Goal: Task Accomplishment & Management: Manage account settings

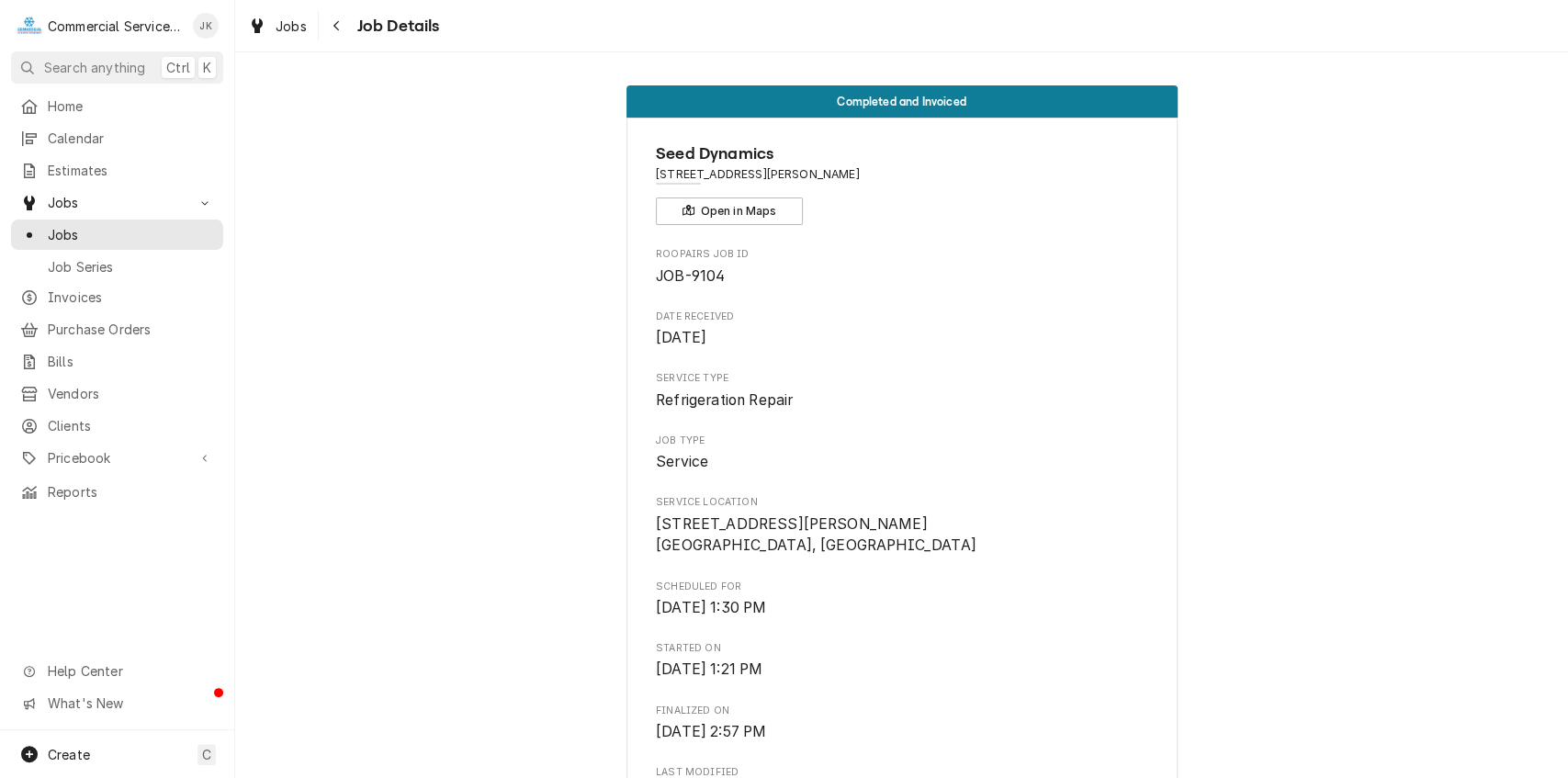
scroll to position [1585, 0]
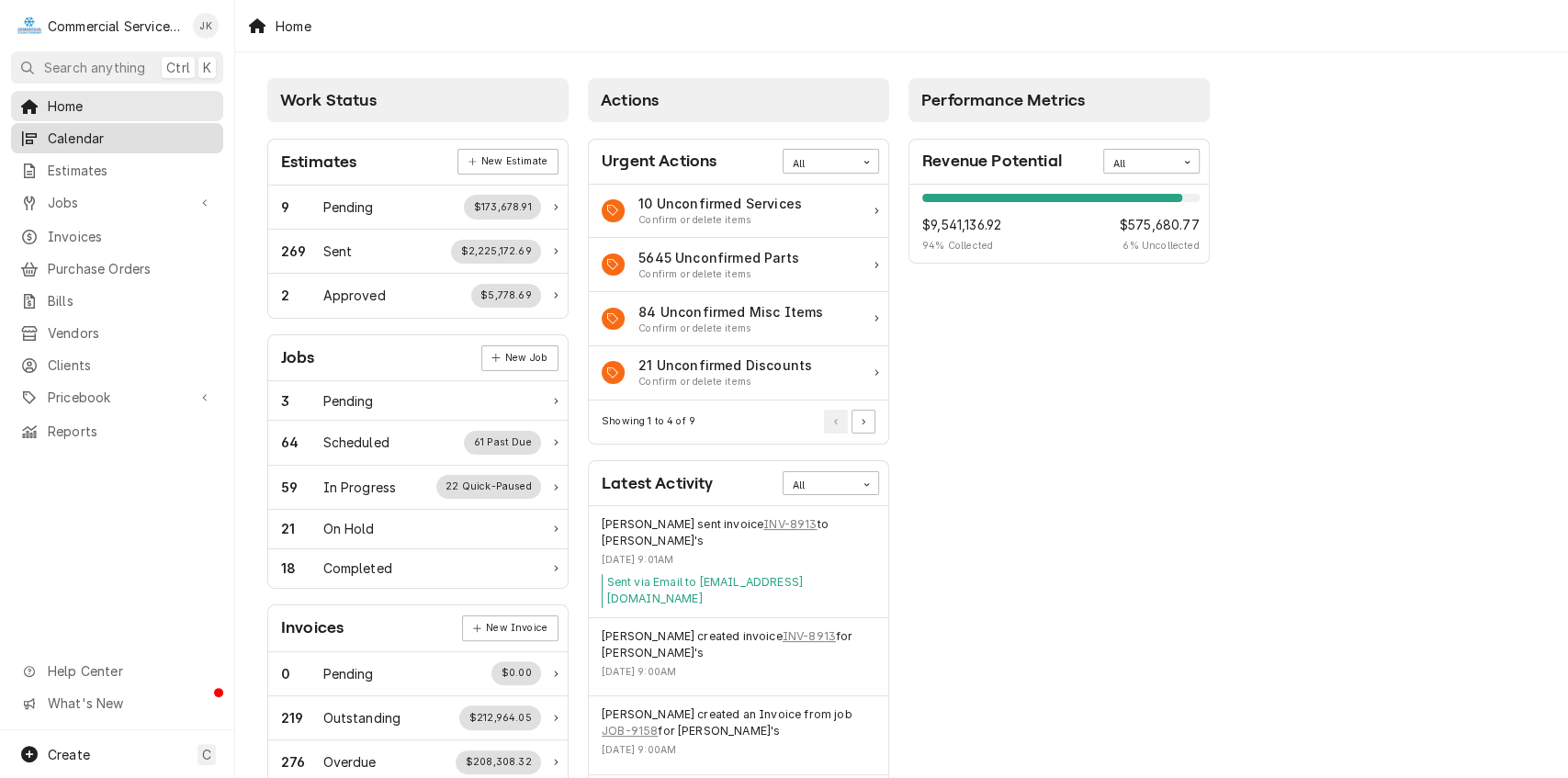
click at [92, 140] on span "Calendar" at bounding box center [131, 138] width 167 height 19
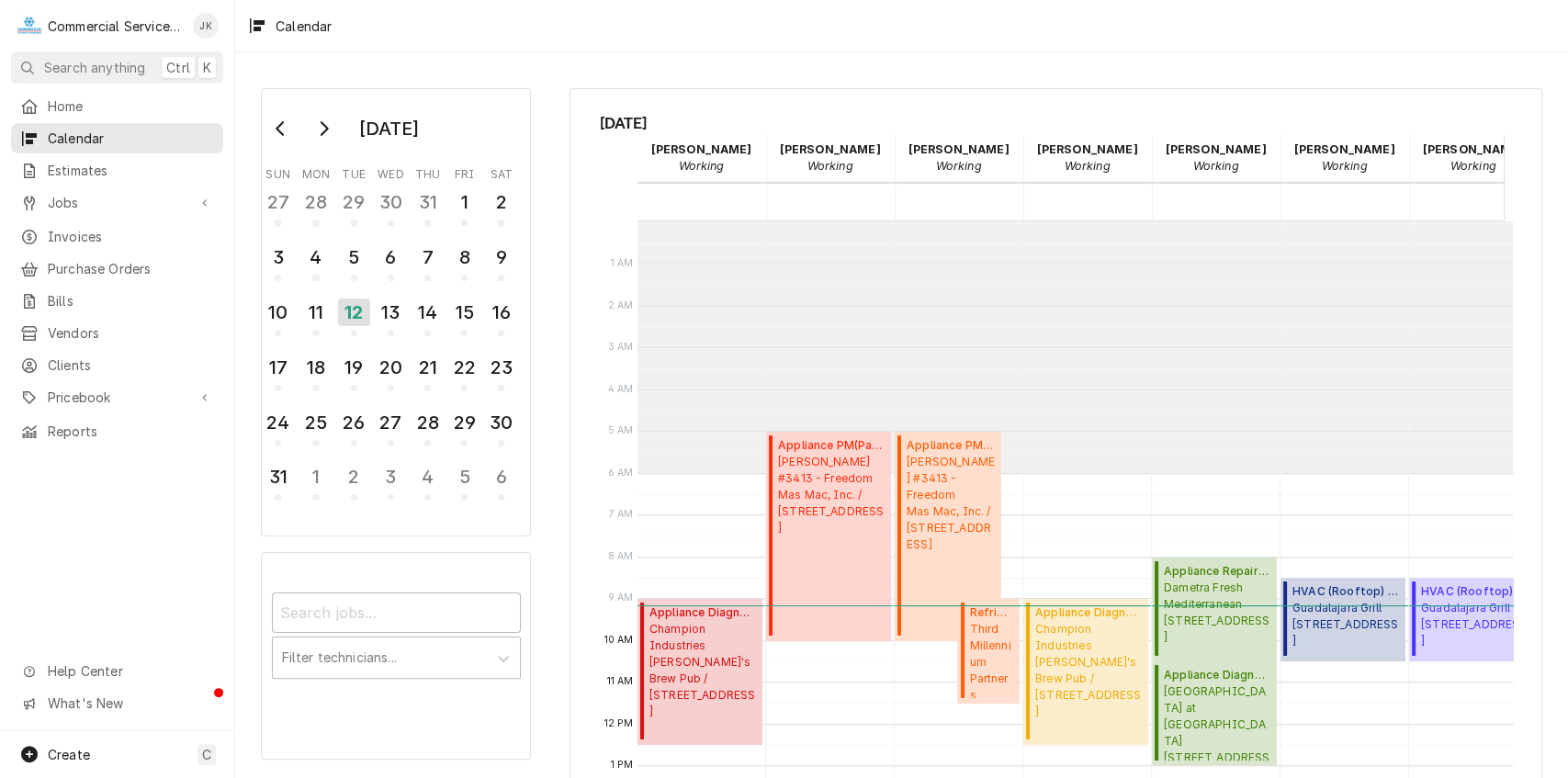
scroll to position [251, 0]
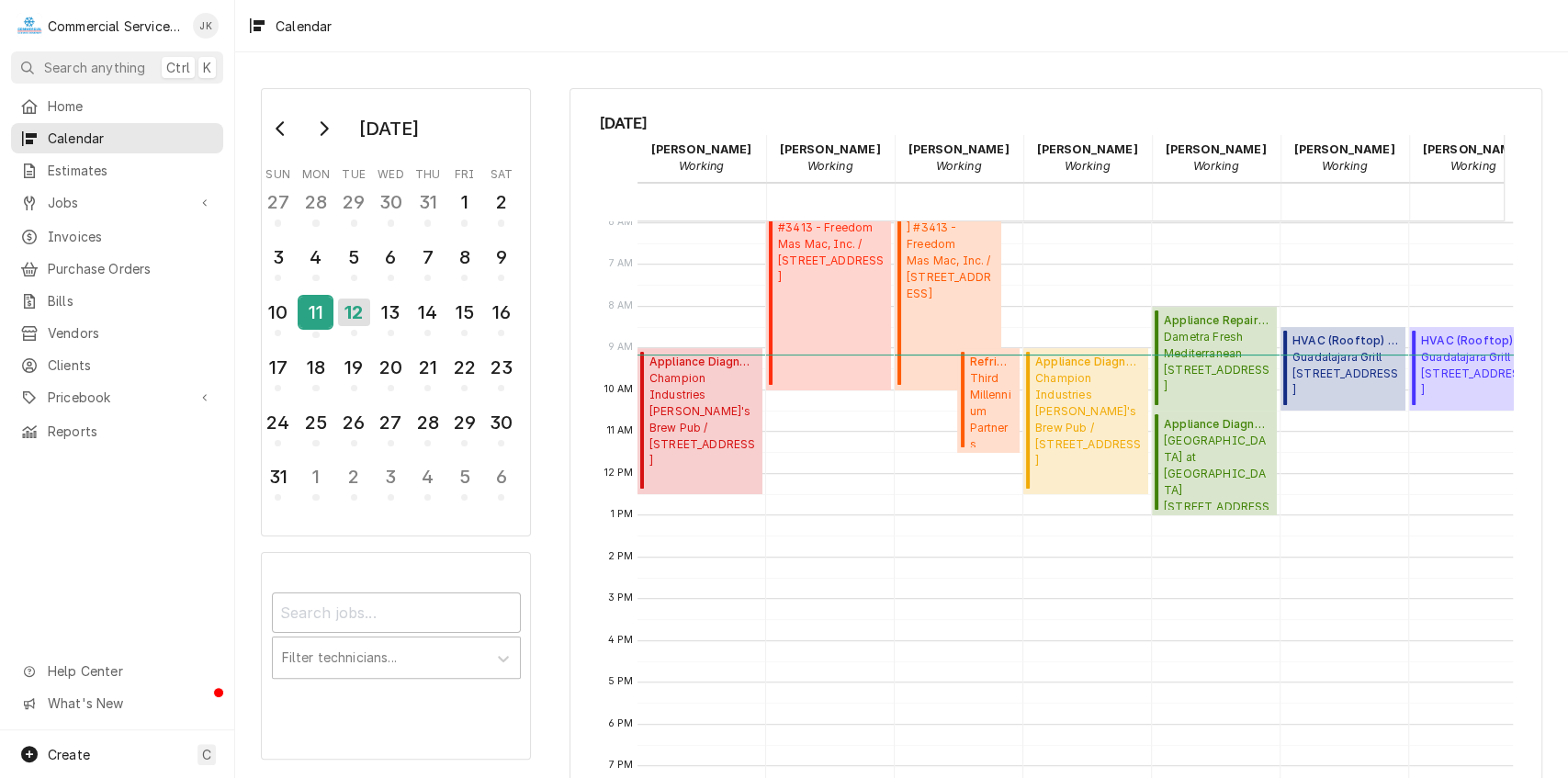
click at [318, 310] on div "11" at bounding box center [316, 312] width 33 height 32
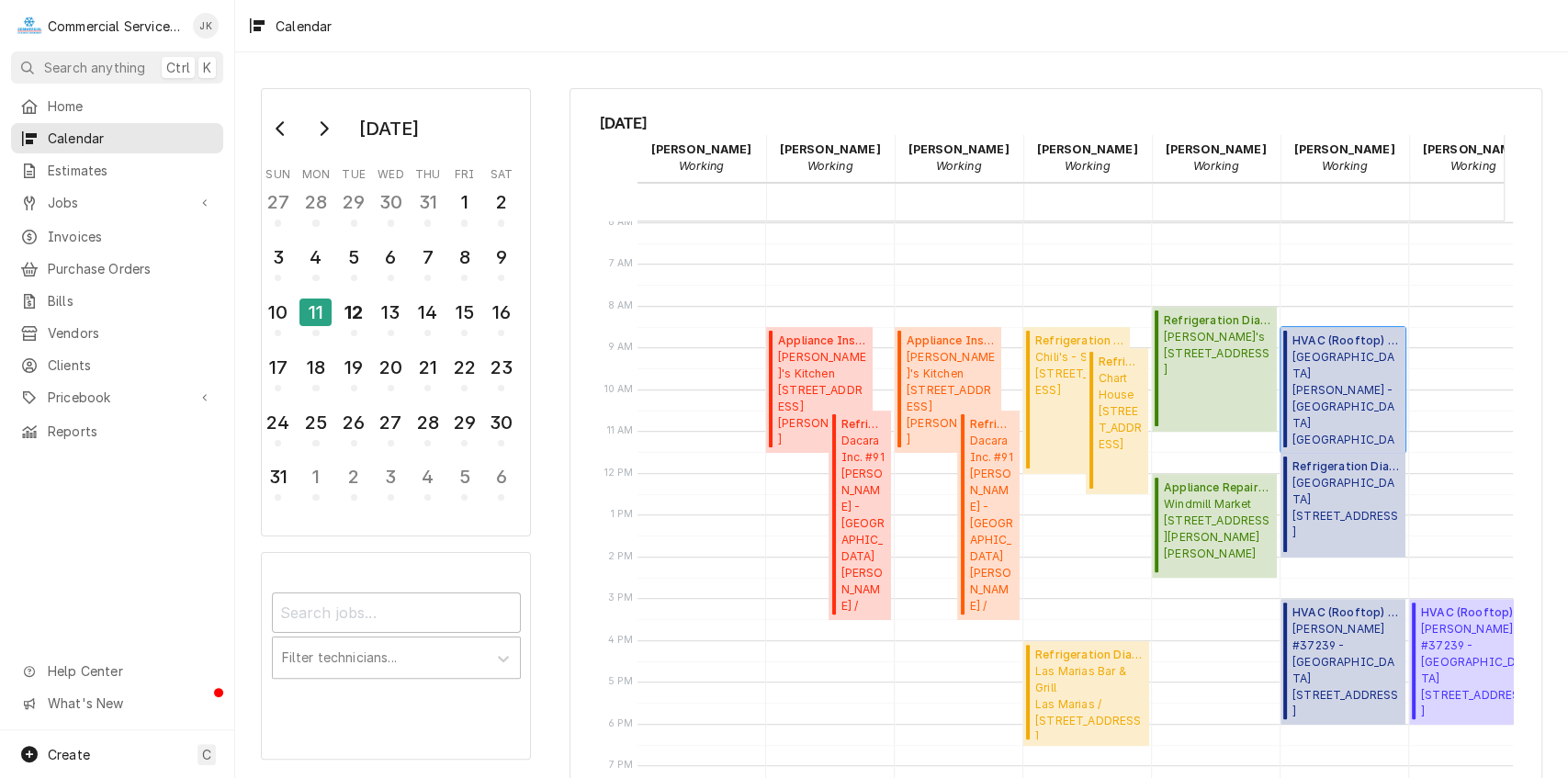
click at [1334, 364] on span "Santa Rita Union School District - MD La Joya - Elementary / 55 Rogge Rd, Salin…" at bounding box center [1347, 398] width 107 height 99
click at [1097, 678] on span "Las Marias Bar & Grill Las Marias / 1732 Fremont Blvd, Seaside, CA 93955" at bounding box center [1089, 701] width 107 height 78
click at [81, 170] on span "Estimates" at bounding box center [131, 171] width 167 height 19
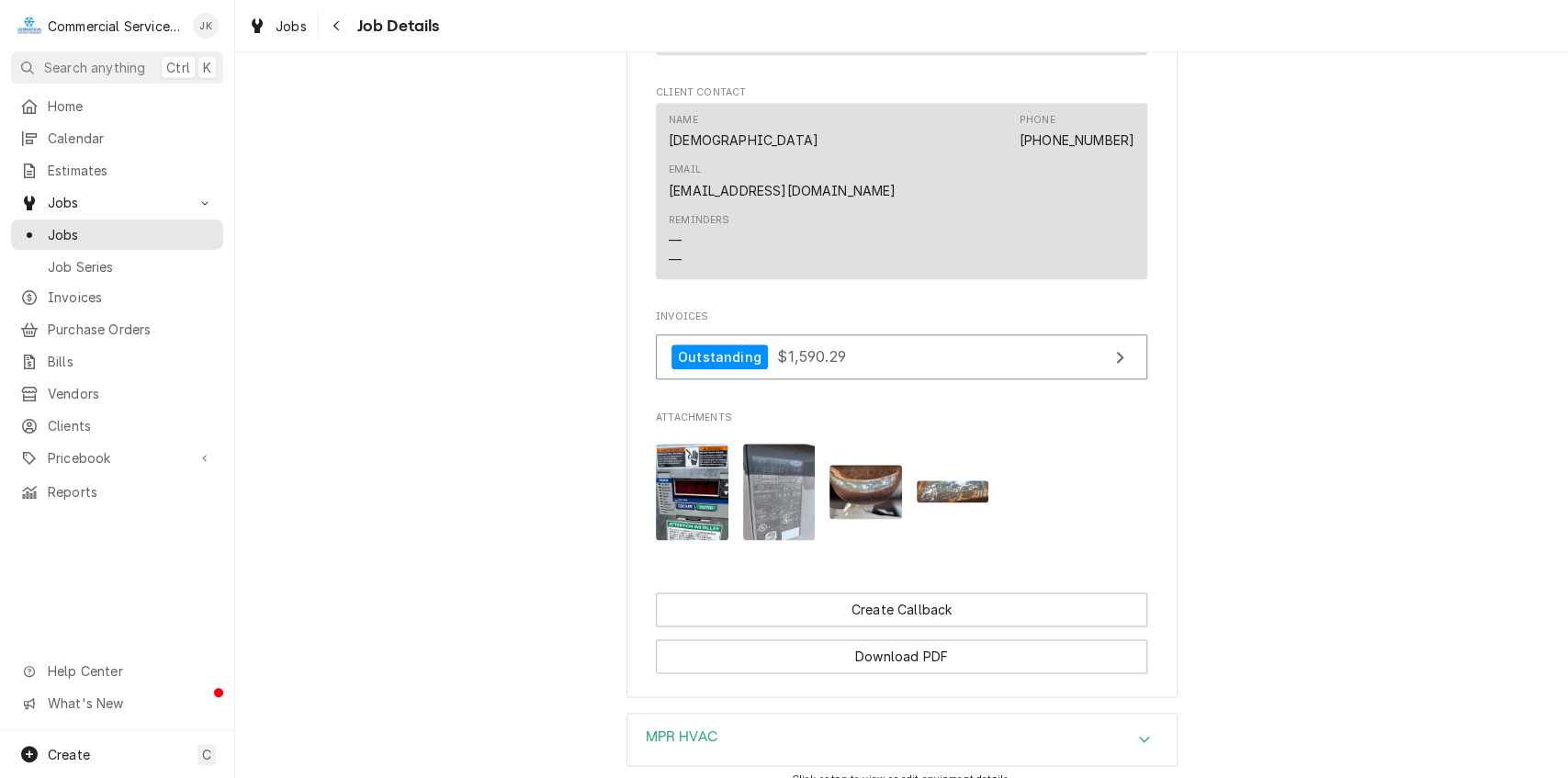
scroll to position [1345, 0]
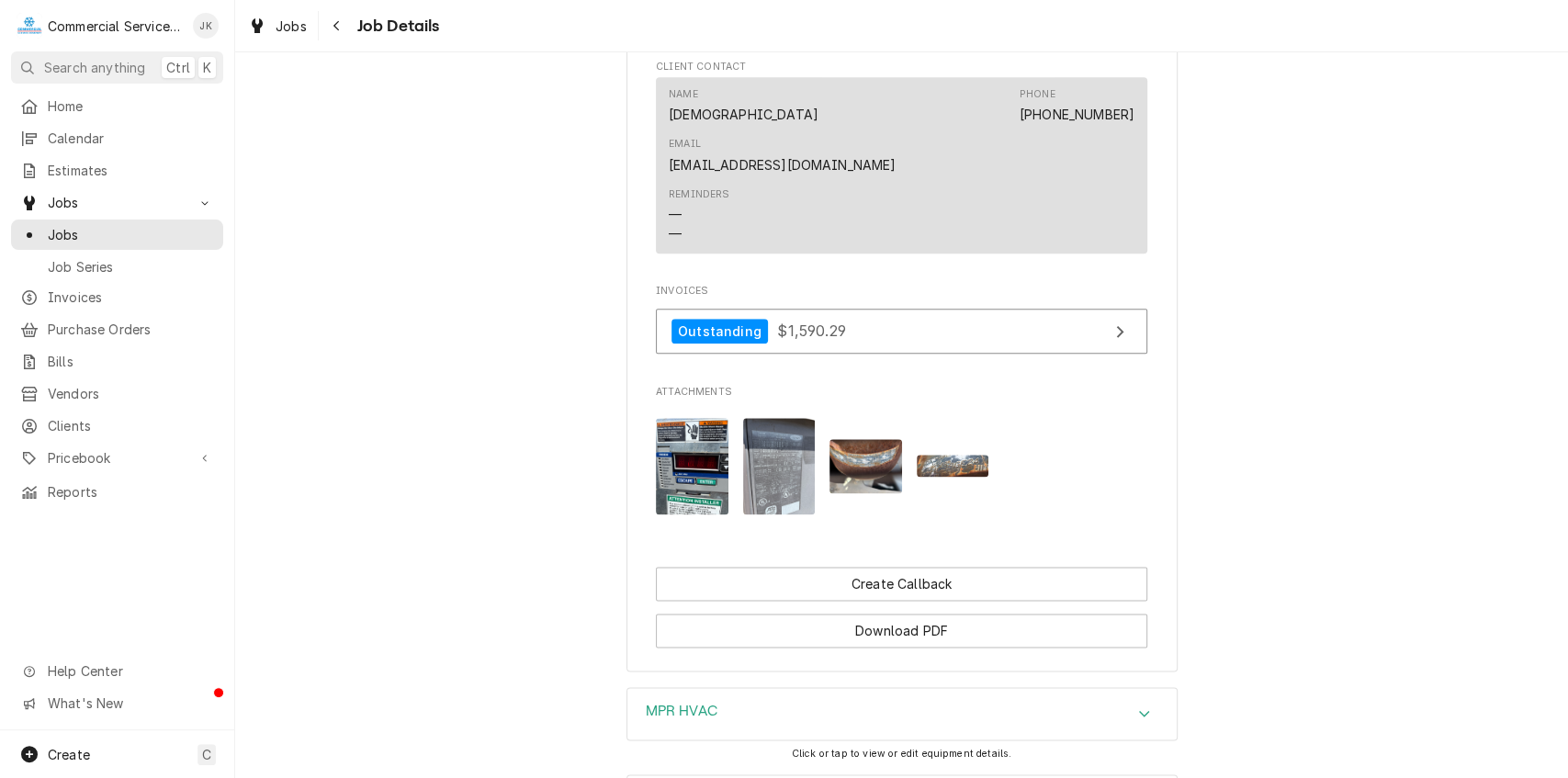
click at [735, 688] on div "MPR HVAC" at bounding box center [902, 714] width 549 height 52
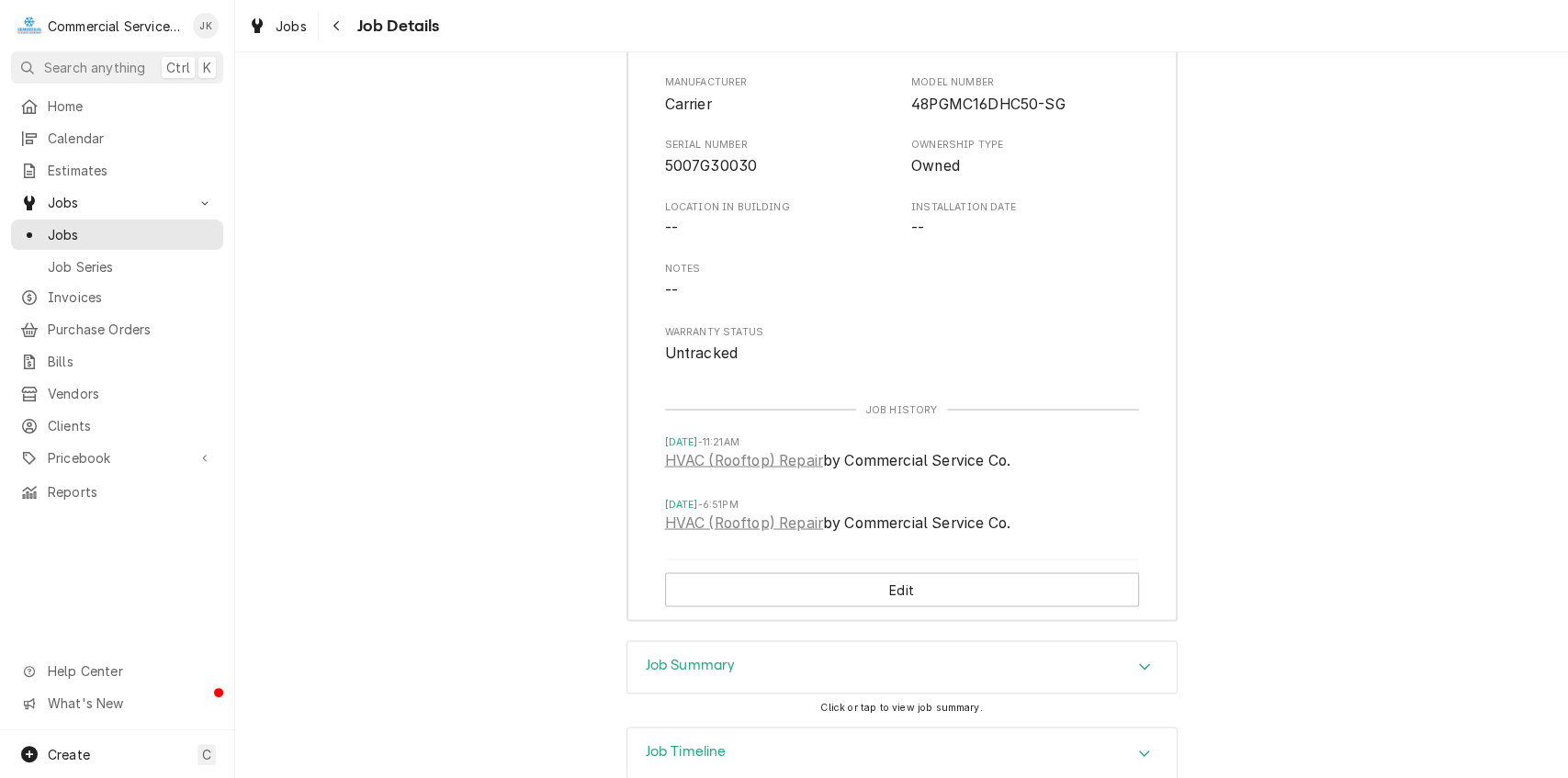
scroll to position [2096, 0]
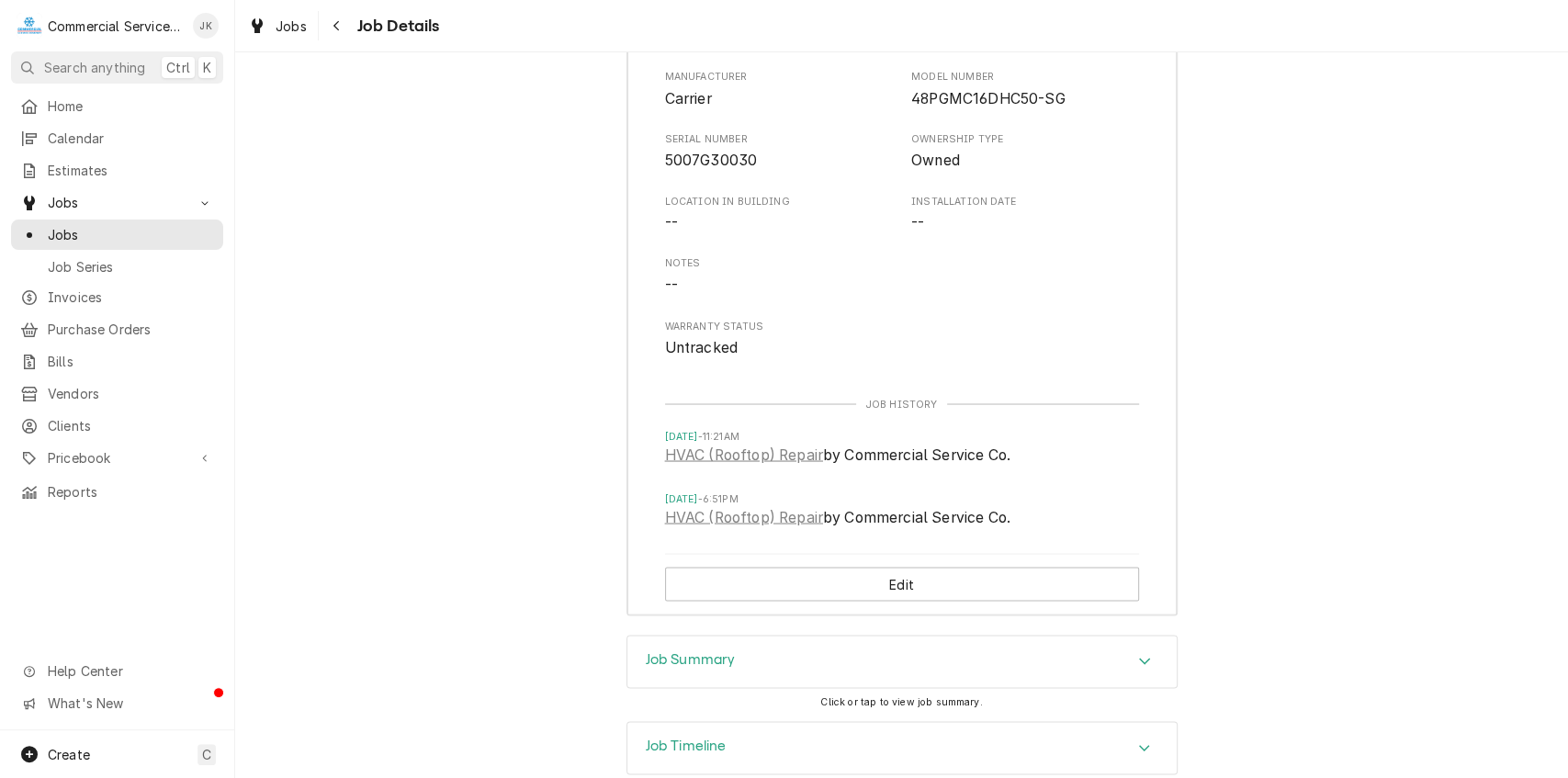
click at [764, 635] on div "Job Summary" at bounding box center [902, 661] width 549 height 52
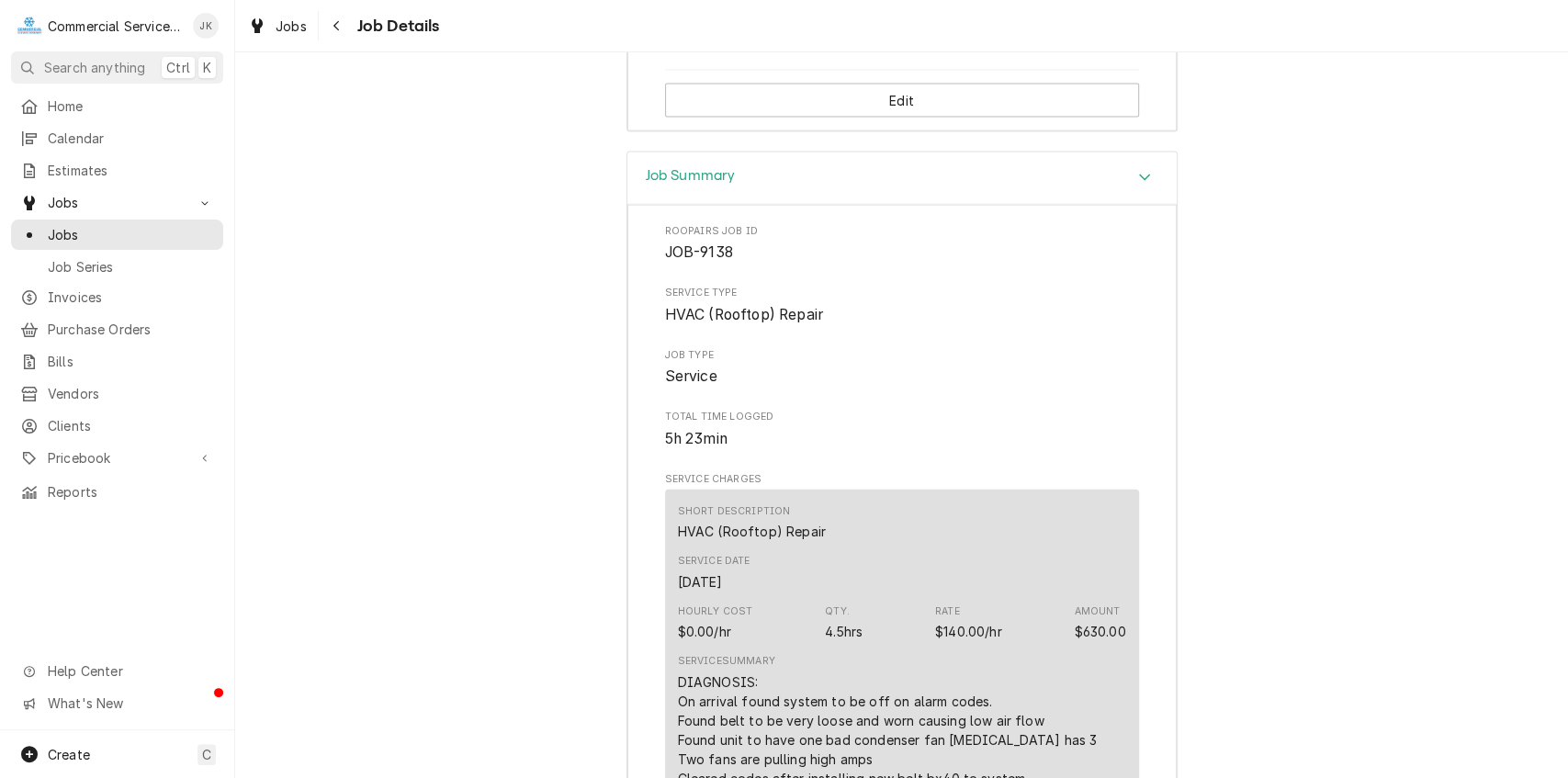
scroll to position [2807, 0]
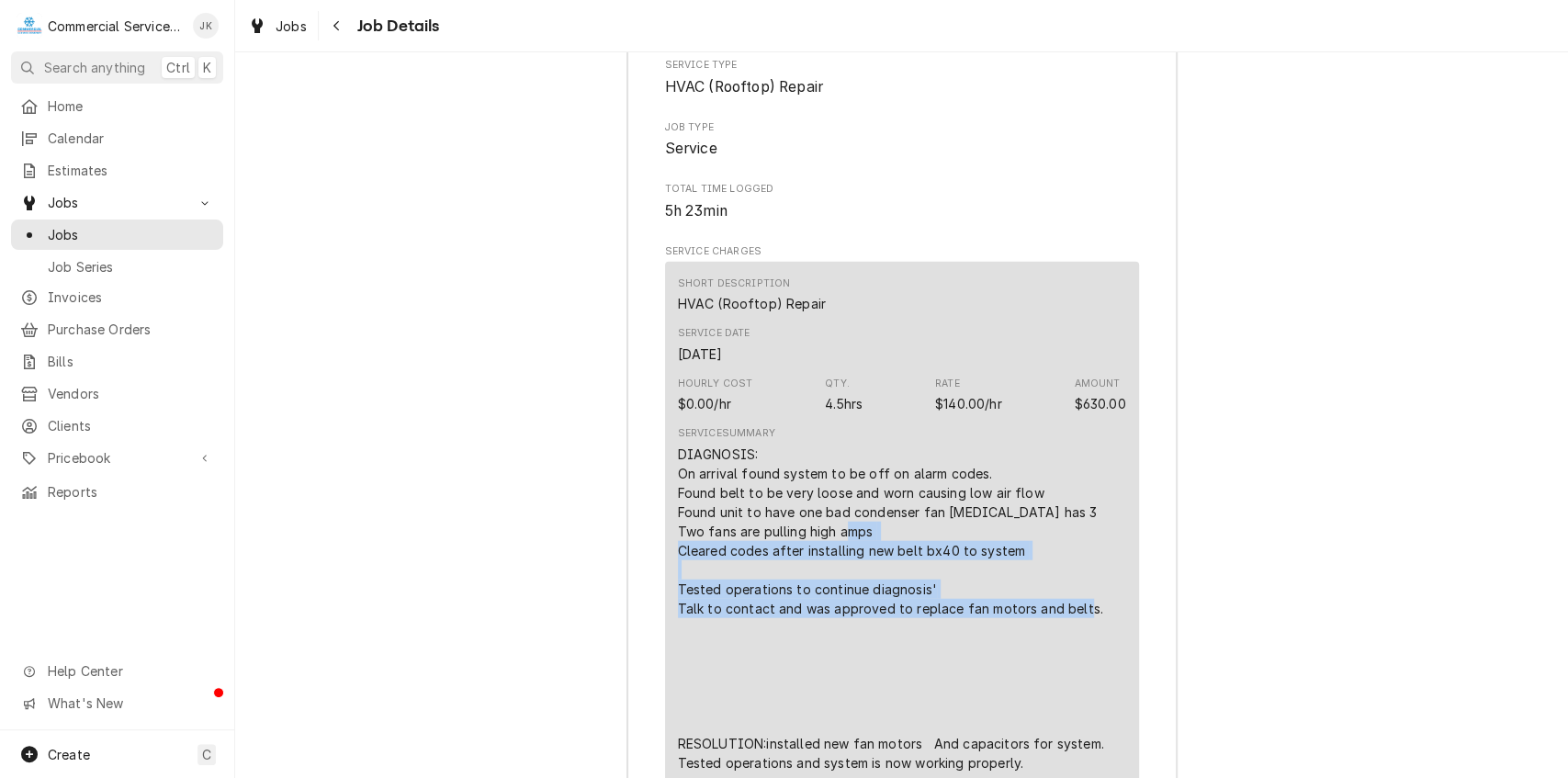
drag, startPoint x: 1558, startPoint y: 459, endPoint x: 1552, endPoint y: 552, distance: 93.2
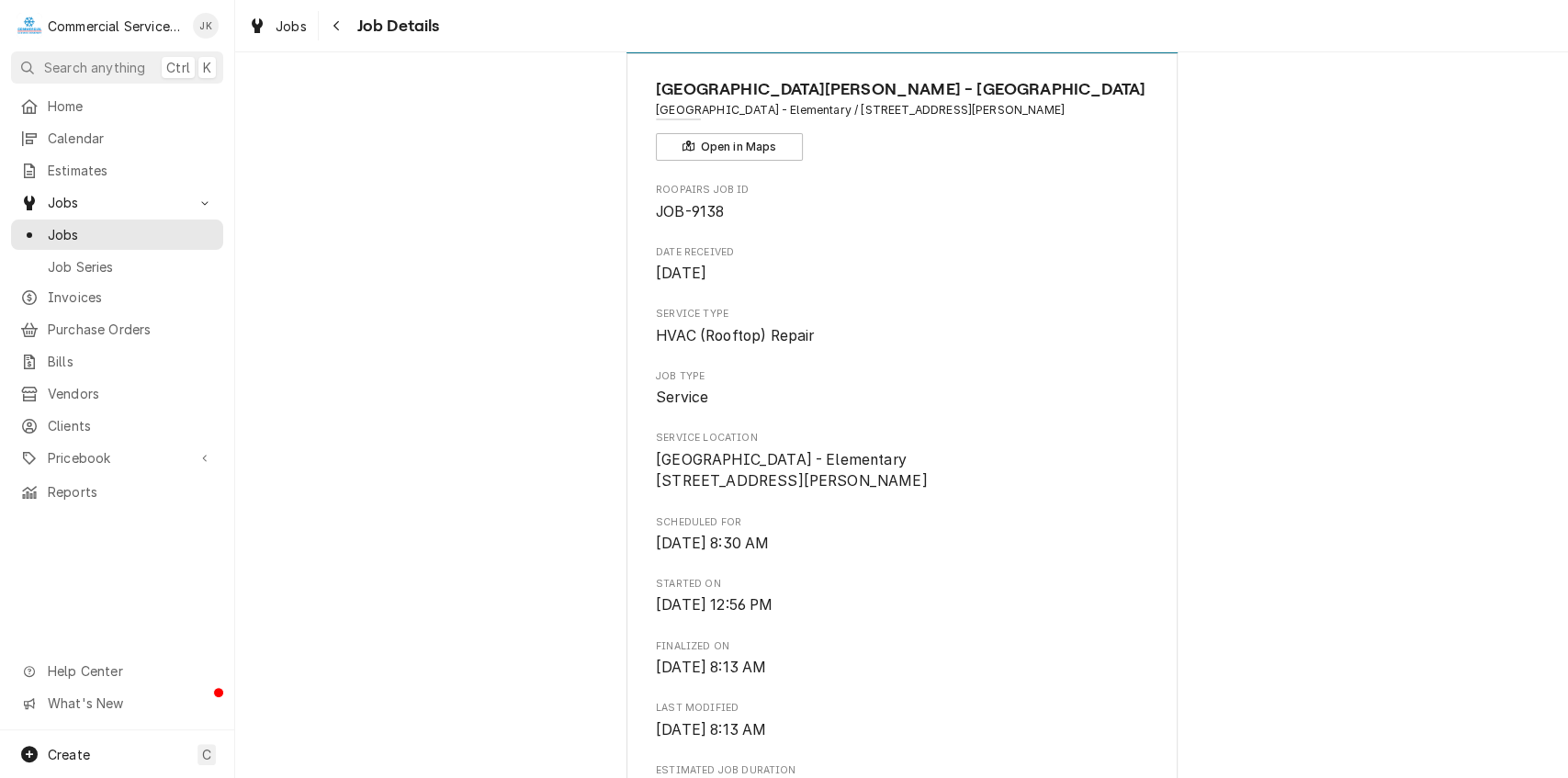
scroll to position [0, 0]
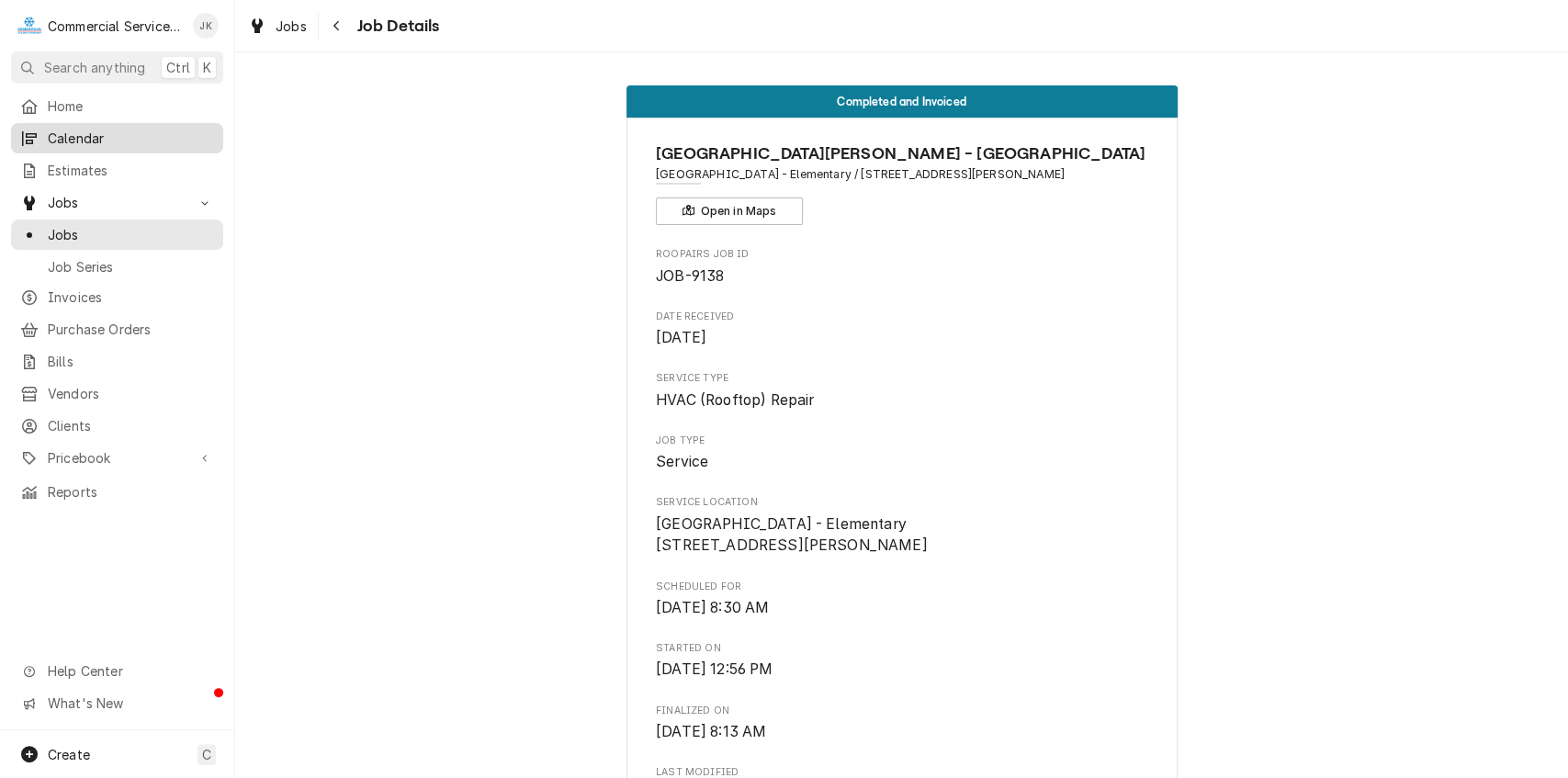
click at [122, 128] on span "Calendar" at bounding box center [131, 138] width 167 height 19
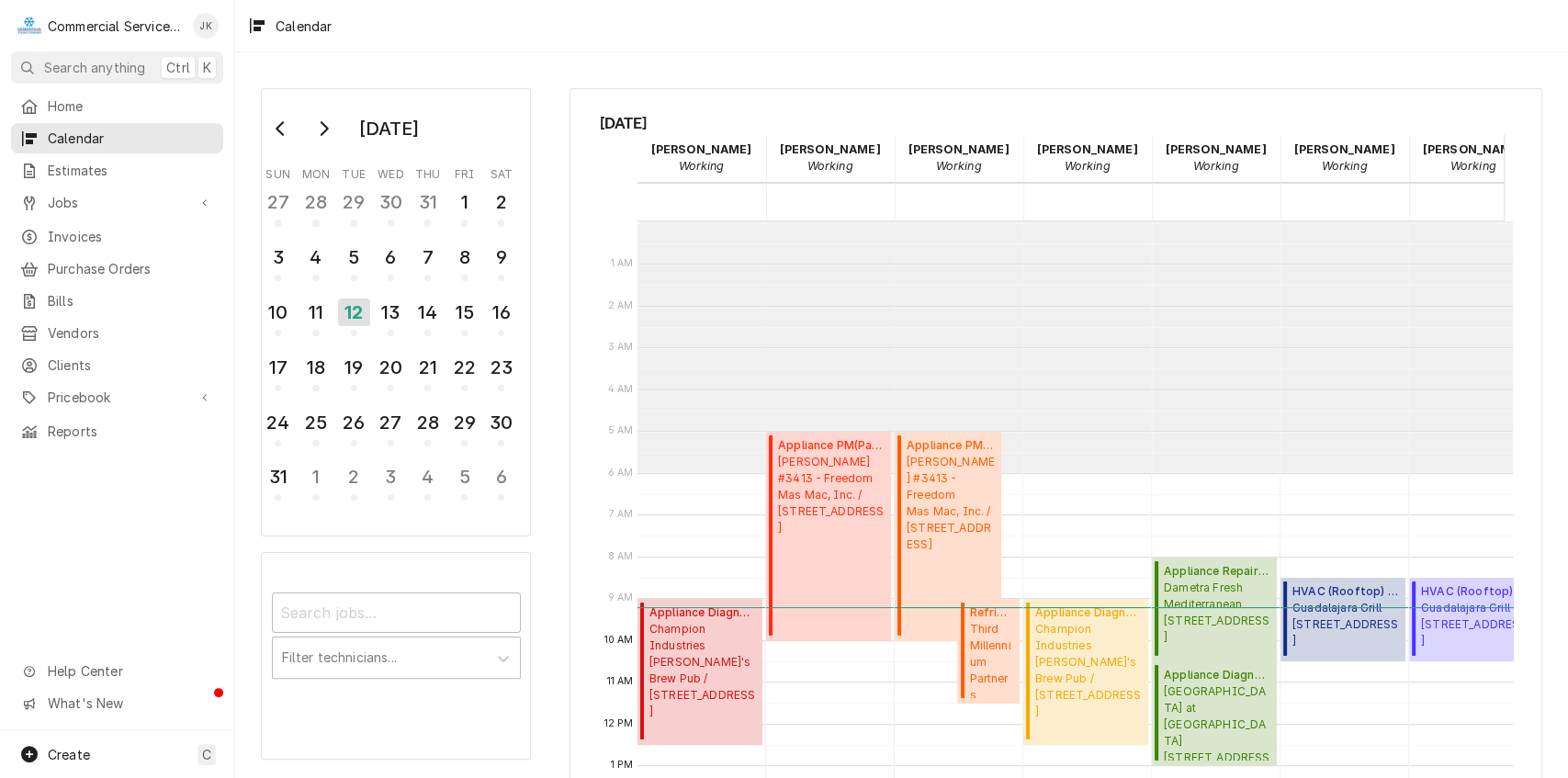
scroll to position [251, 0]
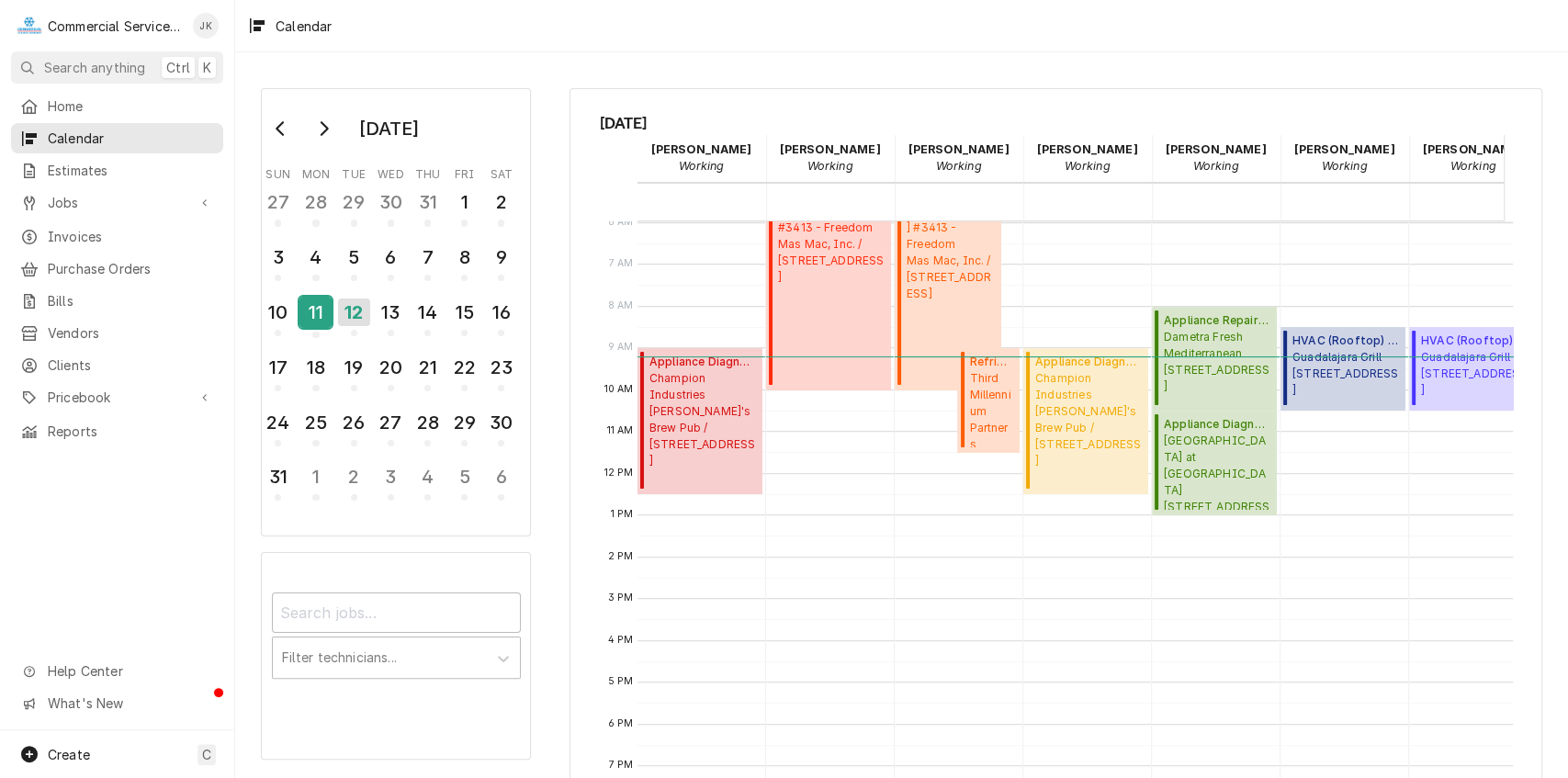
click at [317, 310] on div "11" at bounding box center [316, 312] width 33 height 32
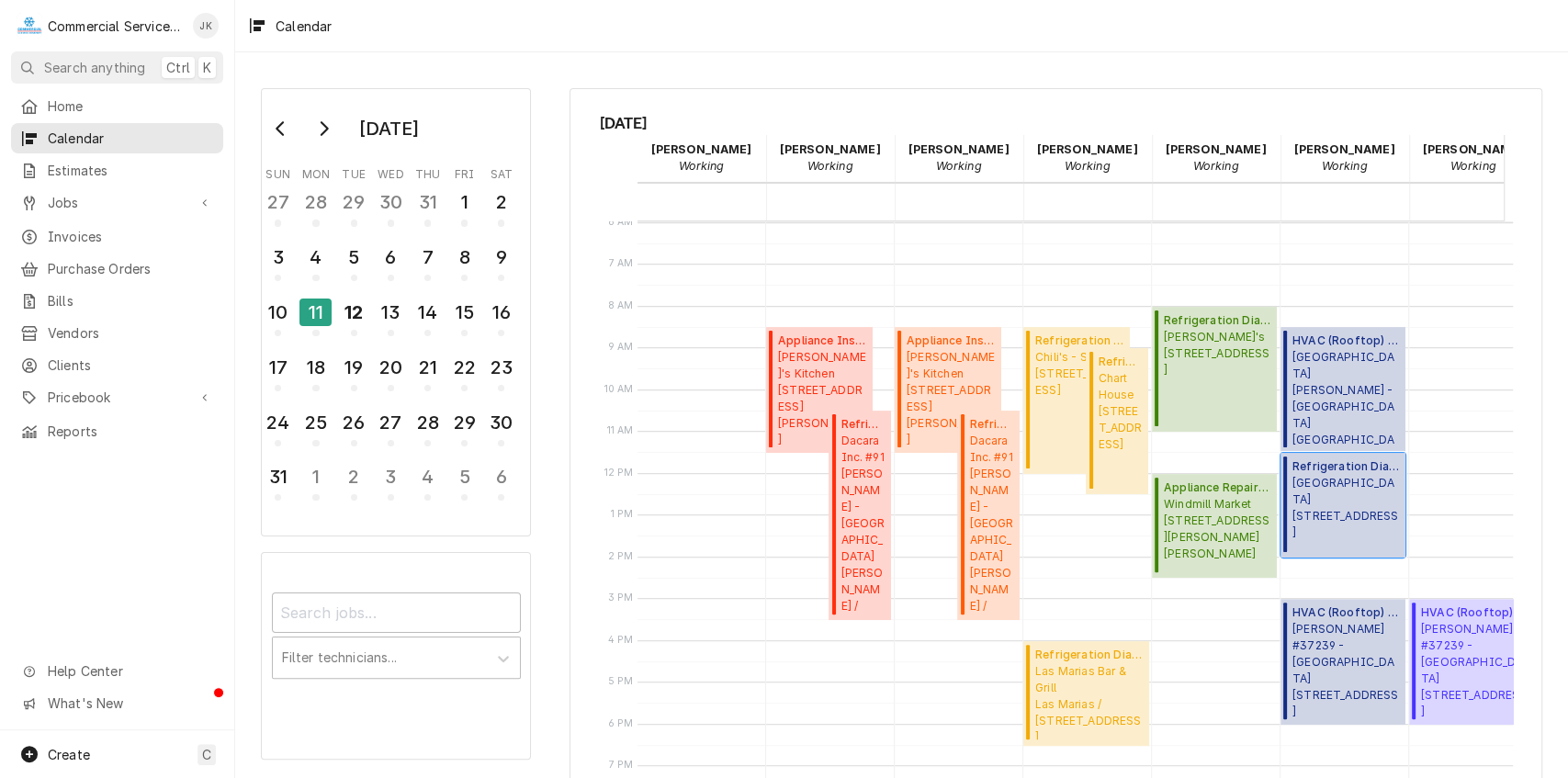
click at [1344, 500] on span "Manresa Health Care Center 919 Freedom Blvd, Watsonville, CA 95076" at bounding box center [1347, 508] width 107 height 66
click at [1317, 639] on span "McDonald's #37239 - Riverside 186 Main St., Watsonville, CA 95076" at bounding box center [1347, 670] width 107 height 99
click at [282, 122] on icon "Go to previous month" at bounding box center [281, 128] width 14 height 14
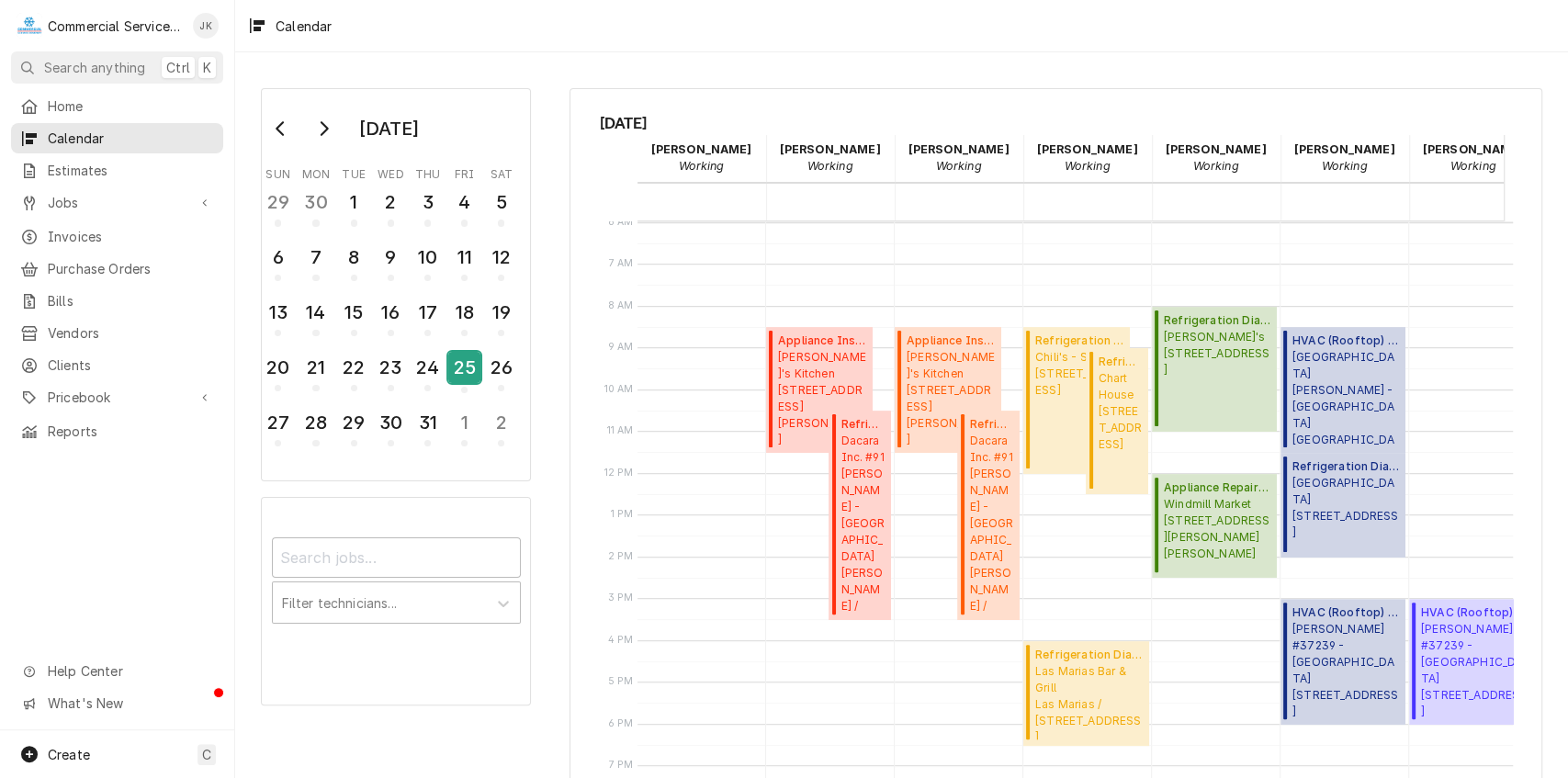
click at [462, 362] on div "25" at bounding box center [465, 367] width 33 height 32
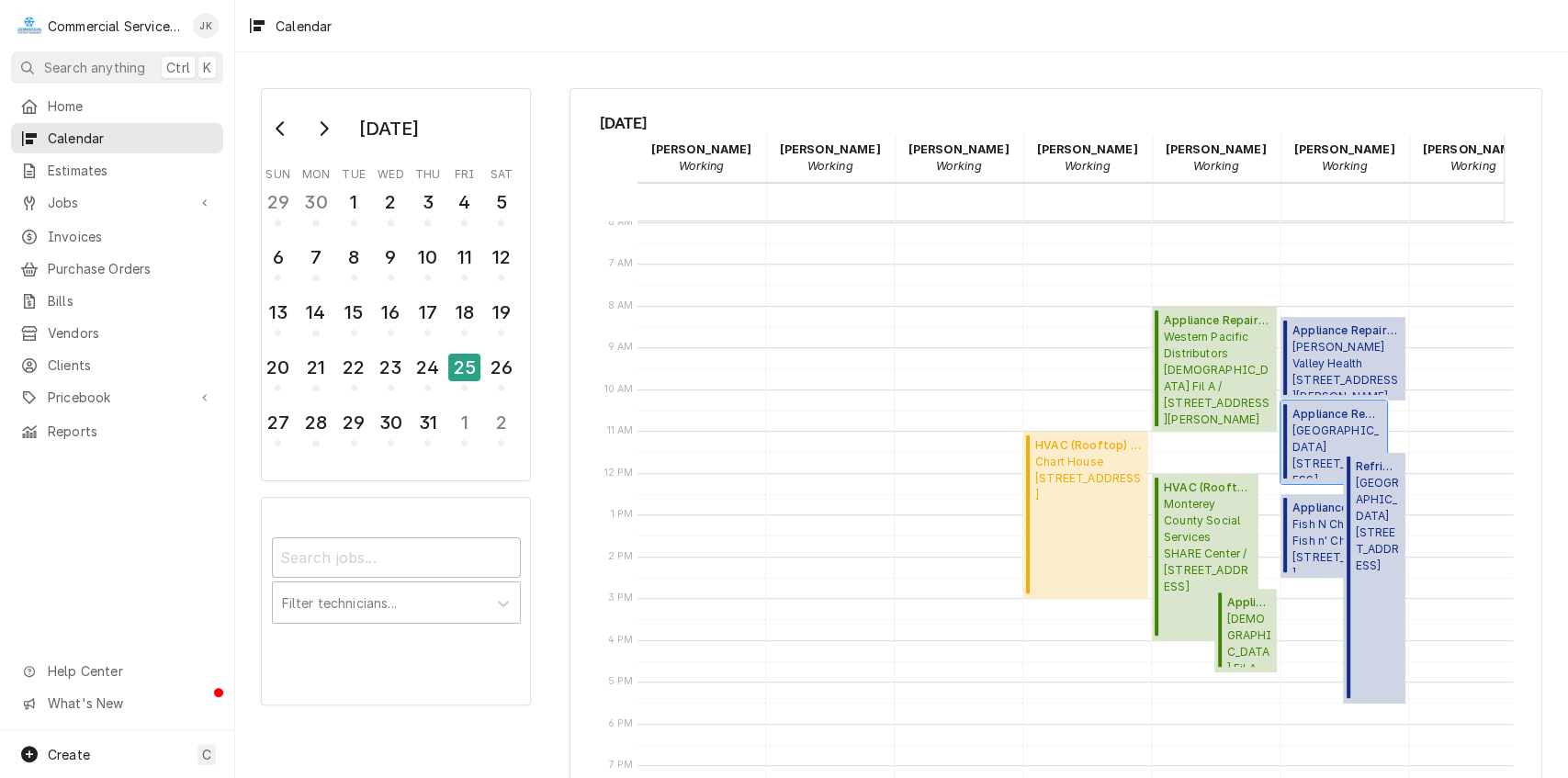
click at [1333, 431] on span "Manresa Health Care Center 919 Freedom Blvd, Watsonville, CA 95076" at bounding box center [1337, 450] width 89 height 56
click at [1342, 351] on span "Salinas Valley Health 450 E Romie Ln, Salinas, CA 93901" at bounding box center [1347, 367] width 107 height 56
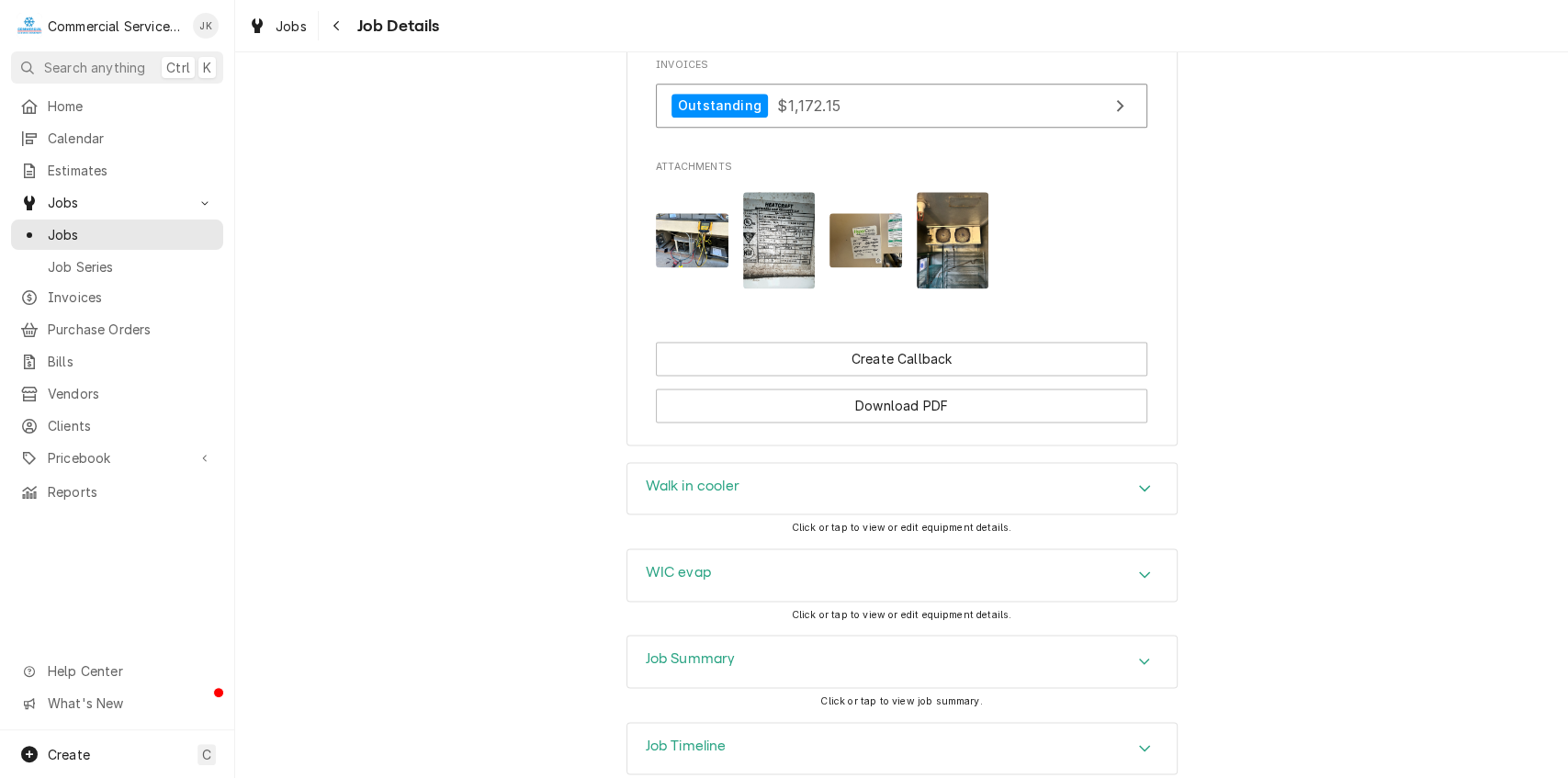
scroll to position [1688, 0]
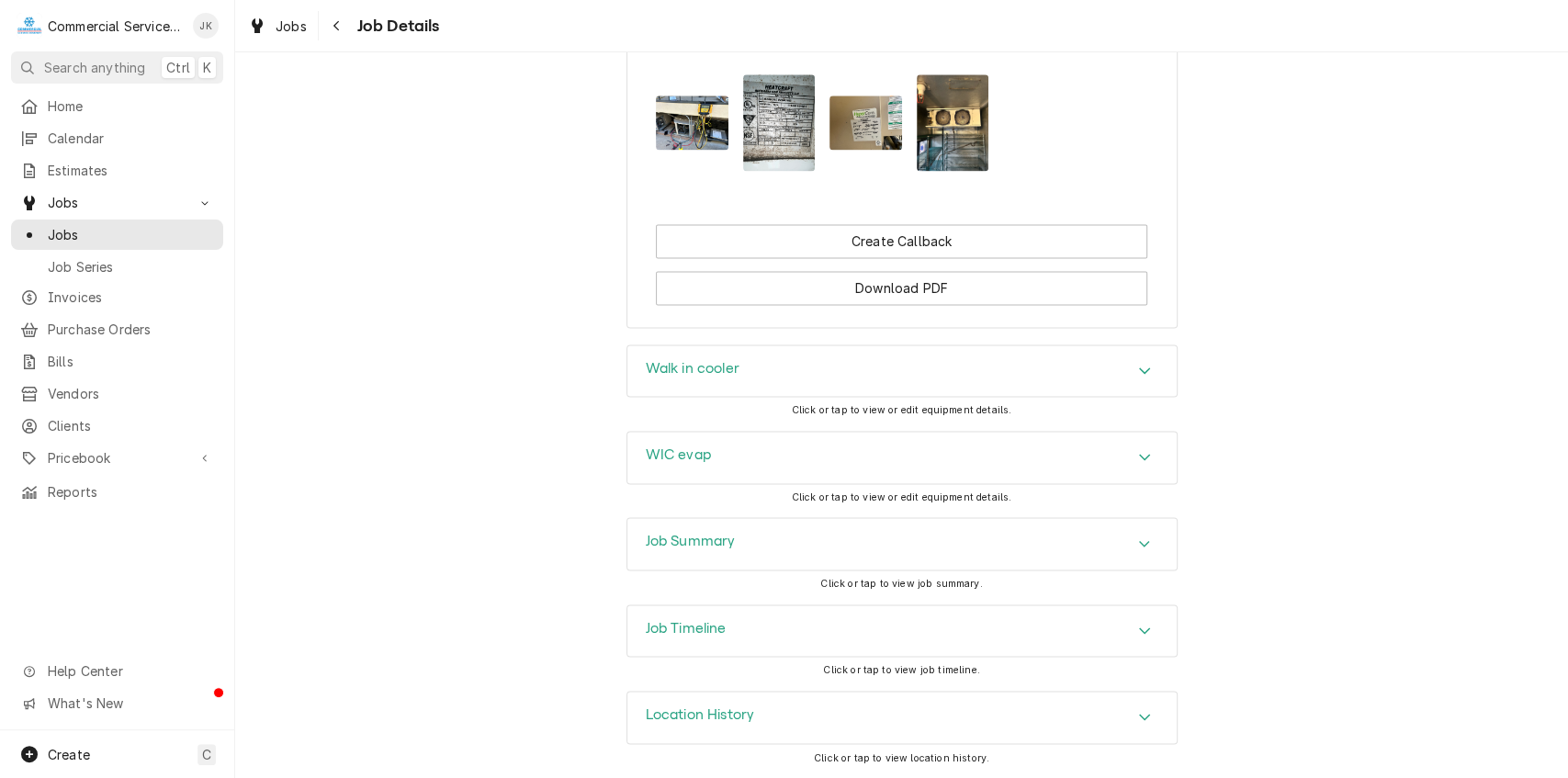
click at [685, 540] on h3 "Job Summary" at bounding box center [691, 541] width 90 height 17
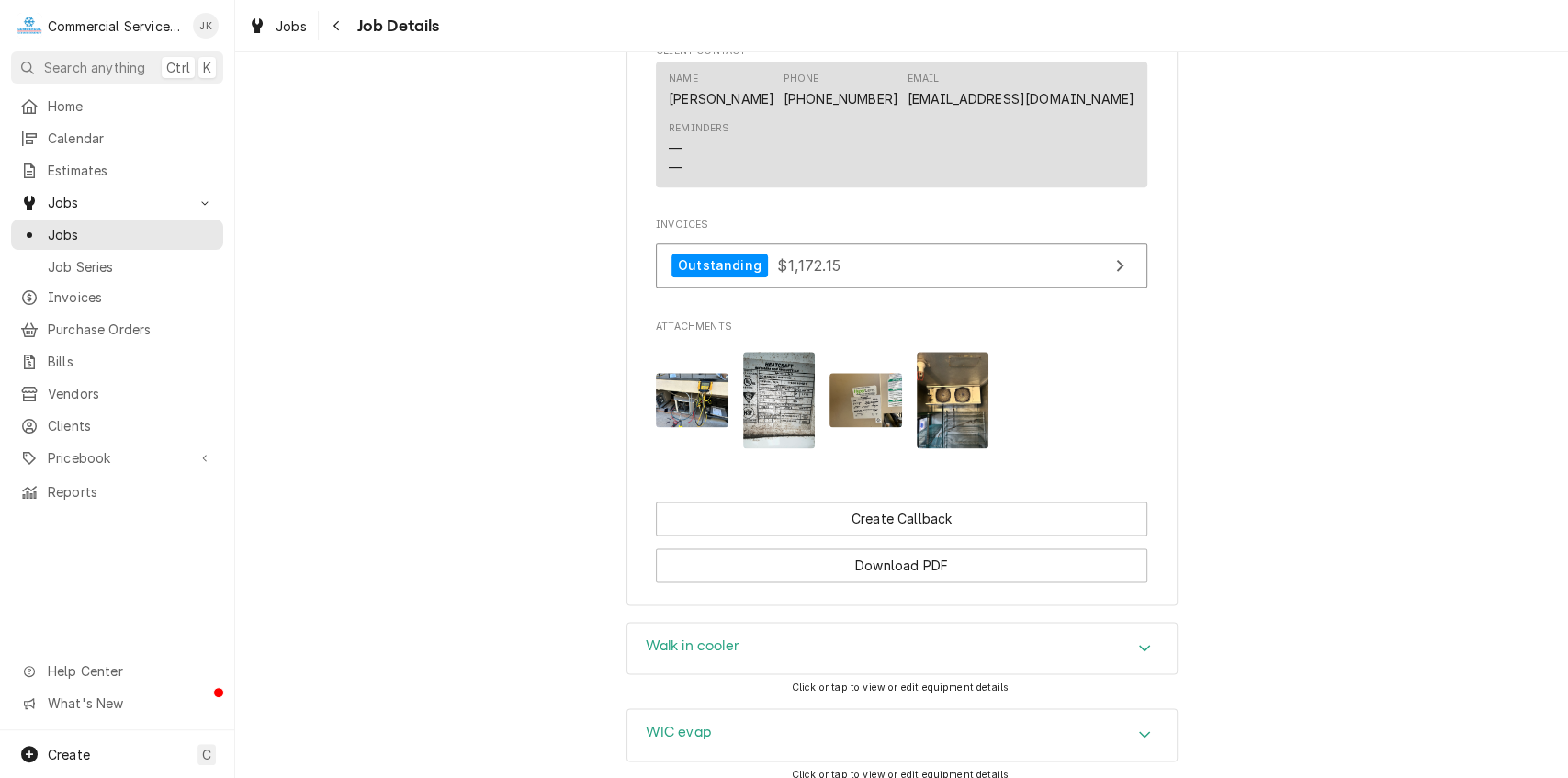
scroll to position [1420, 0]
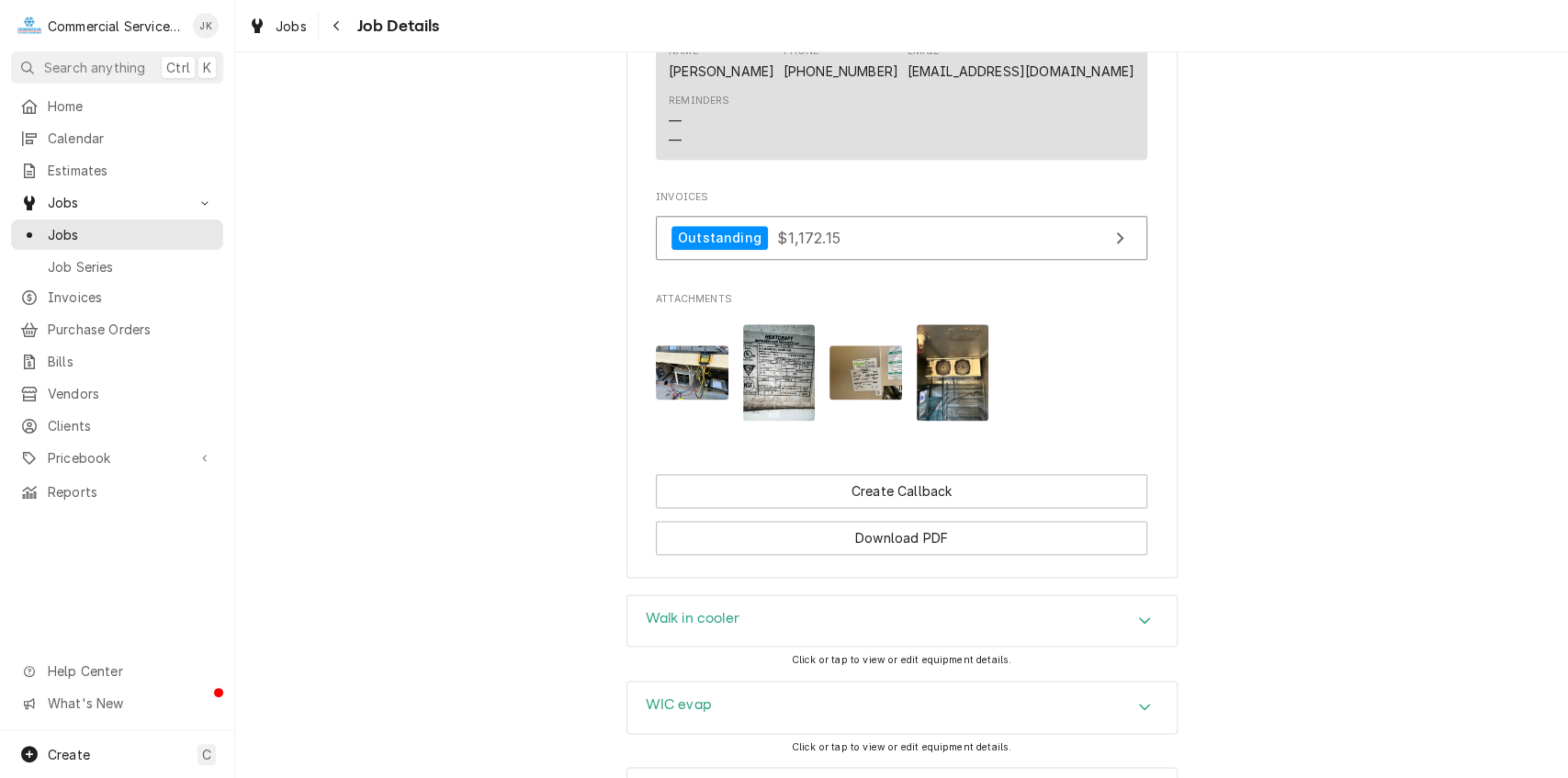
click at [858, 389] on img "Attachments" at bounding box center [866, 372] width 73 height 55
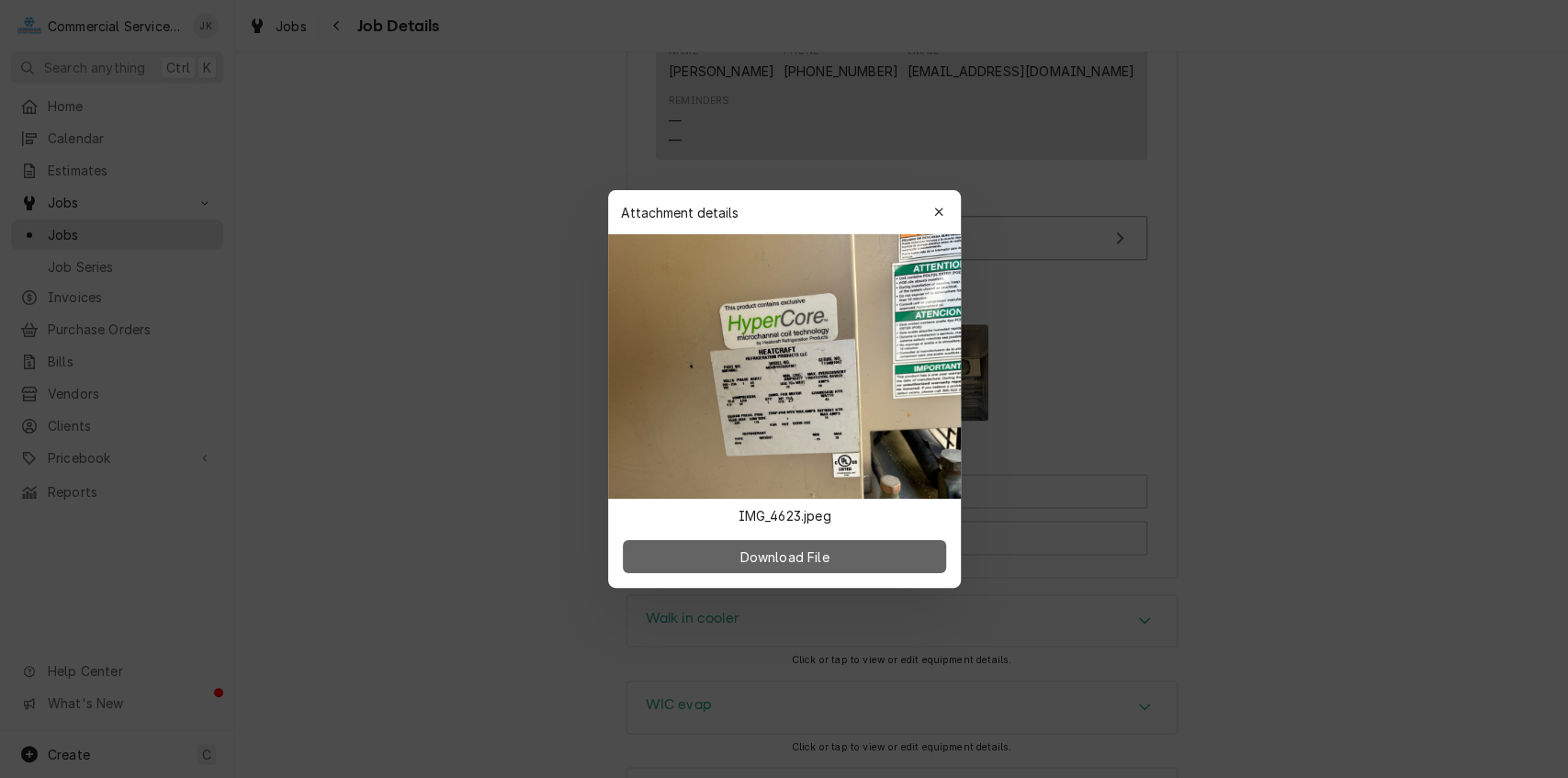
click at [779, 559] on span "Download File" at bounding box center [784, 557] width 97 height 19
click at [940, 210] on icon "button" at bounding box center [938, 212] width 11 height 12
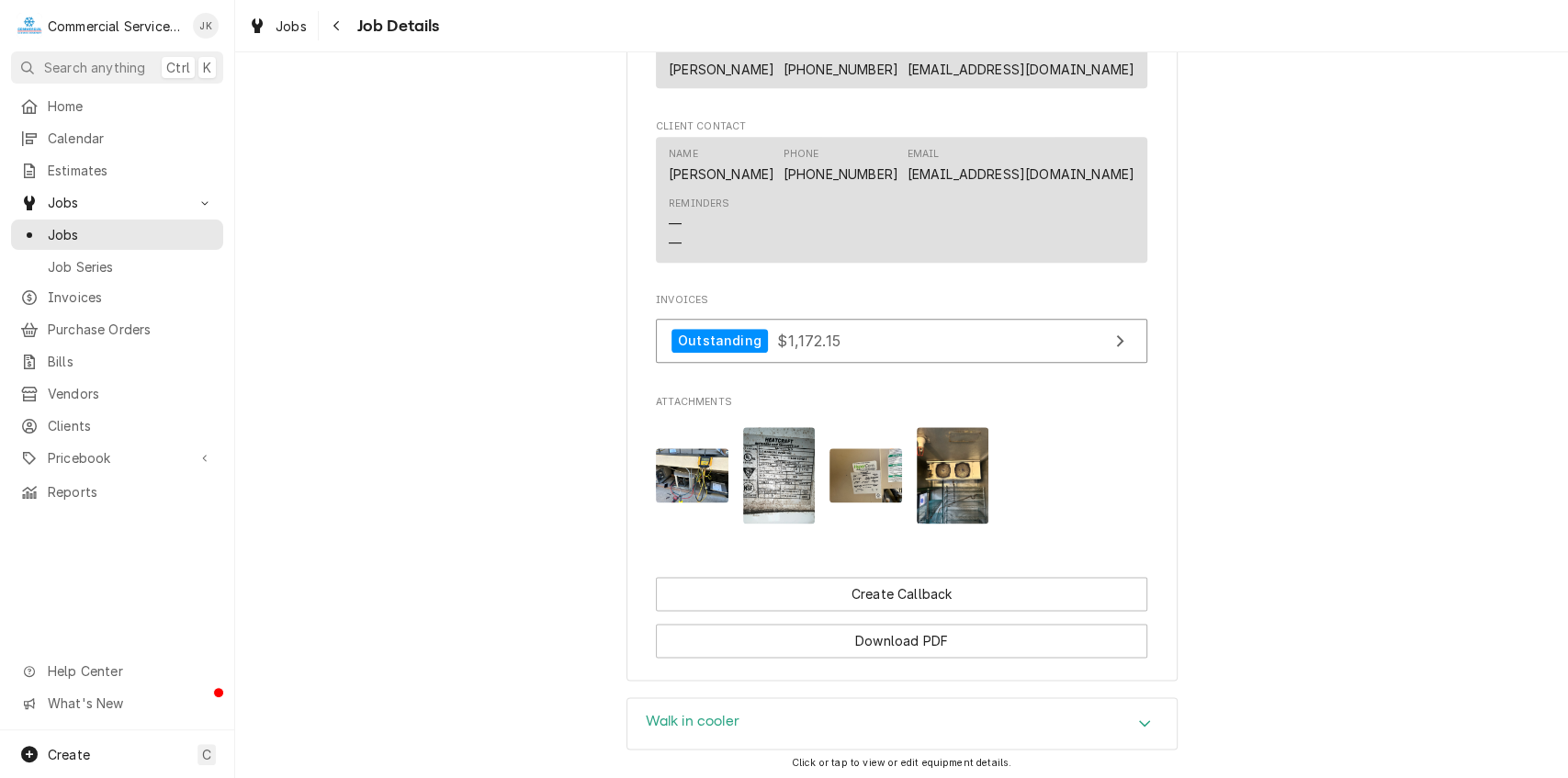
scroll to position [1412, 0]
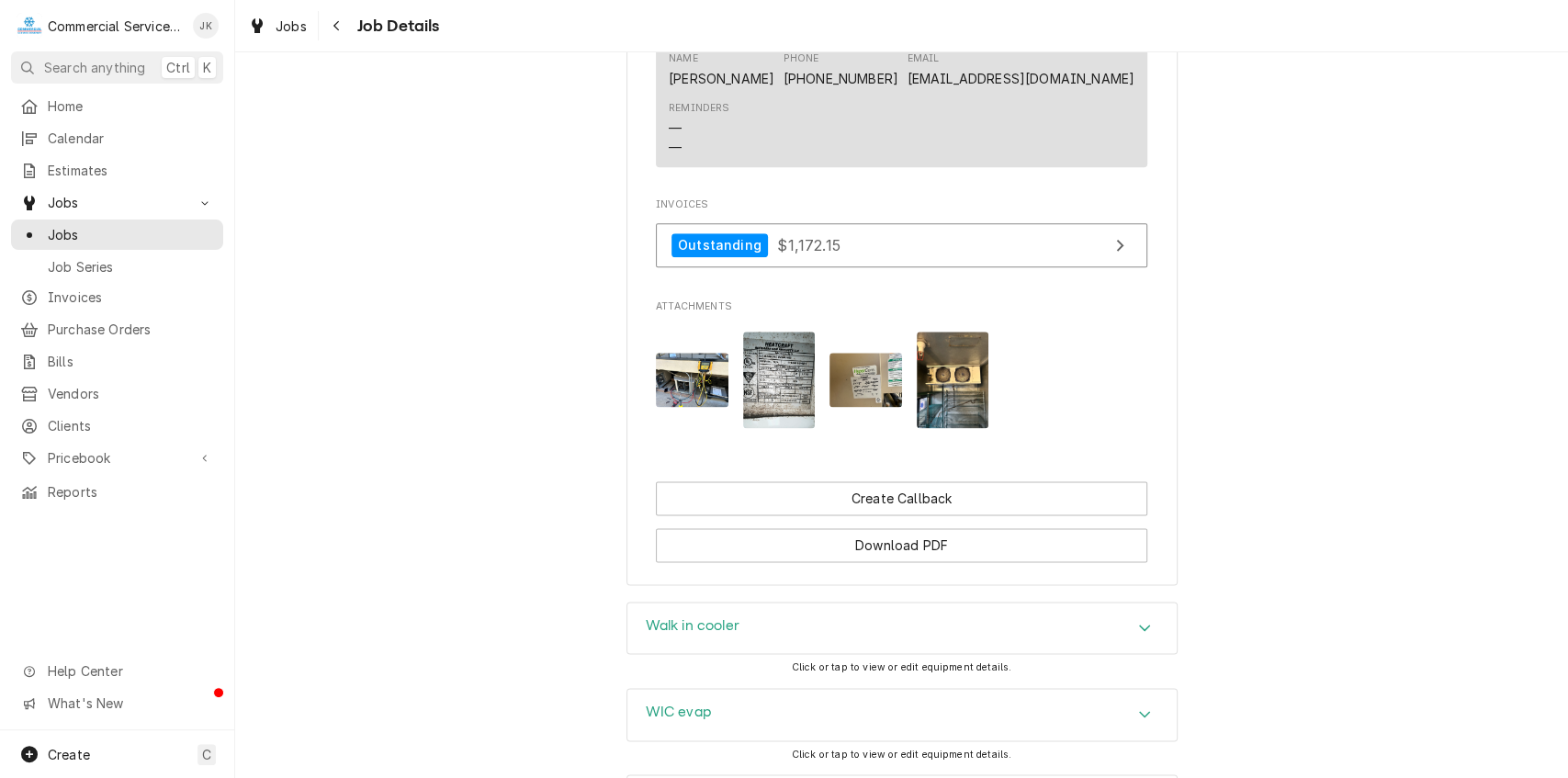
click at [969, 404] on img "Attachments" at bounding box center [954, 379] width 73 height 97
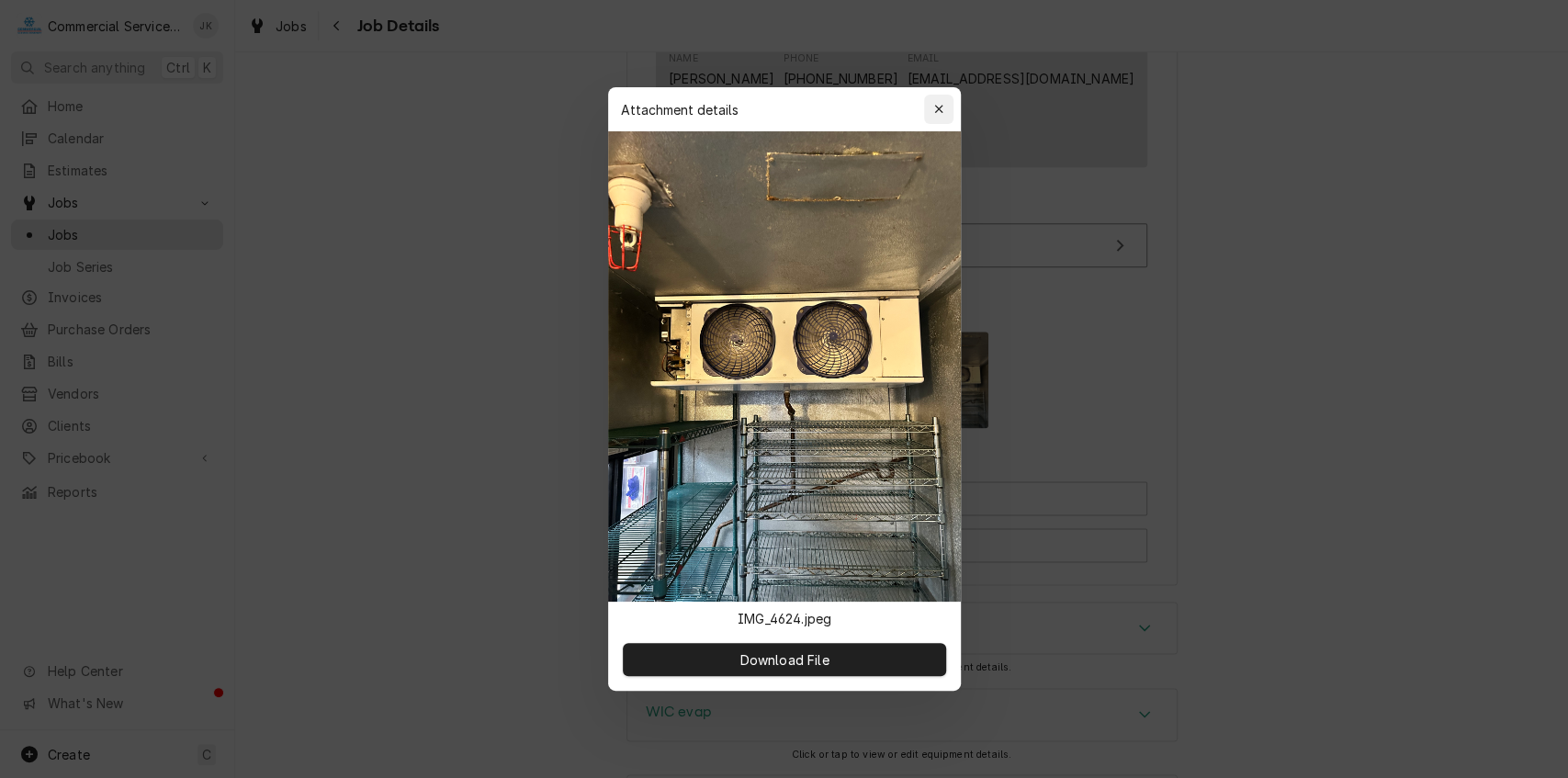
click at [941, 109] on icon "button" at bounding box center [938, 108] width 11 height 12
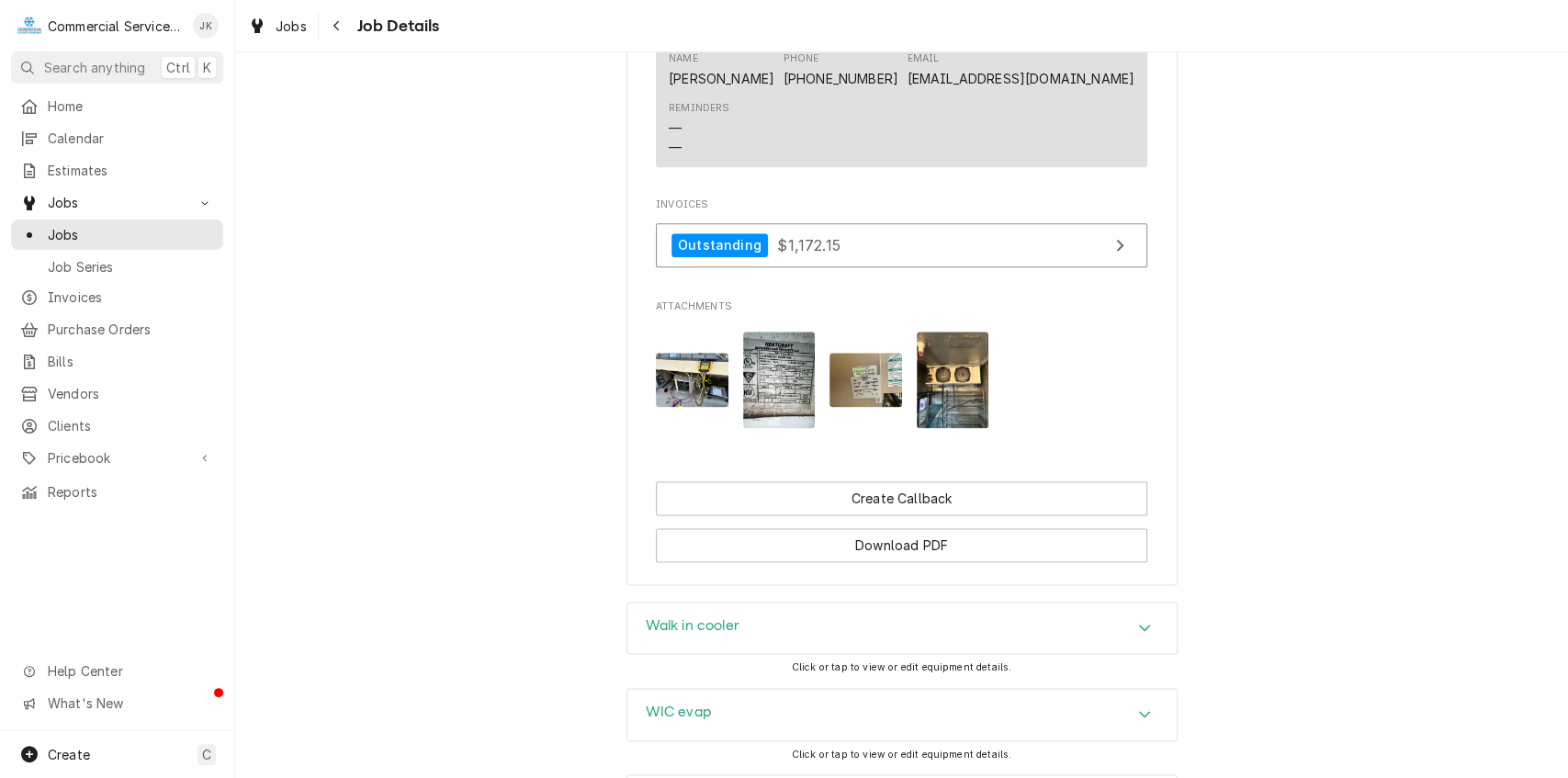
click at [781, 399] on img "Attachments" at bounding box center [780, 379] width 73 height 97
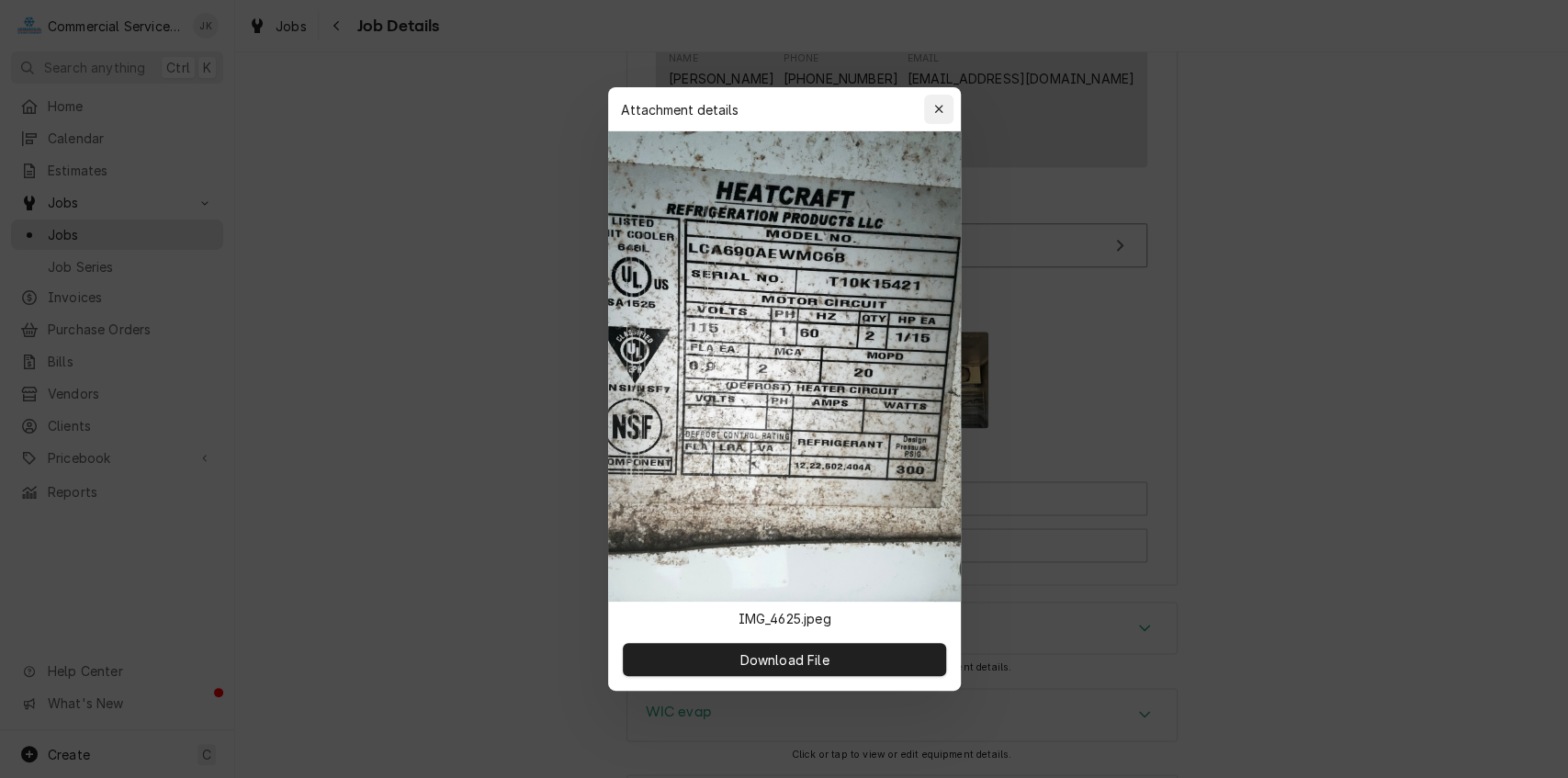
click at [938, 115] on icon "button" at bounding box center [938, 108] width 11 height 12
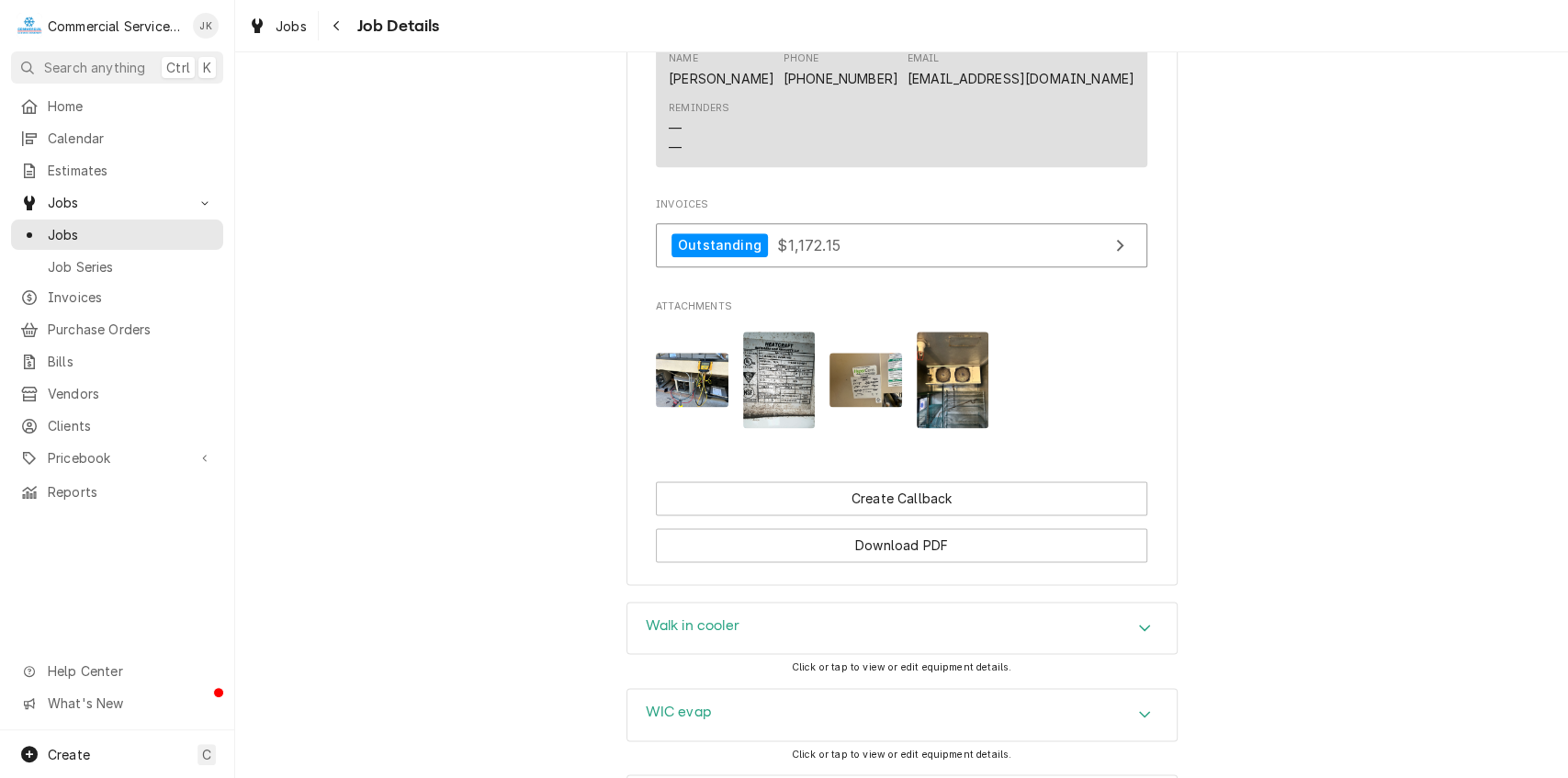
click at [684, 407] on img "Attachments" at bounding box center [693, 379] width 73 height 55
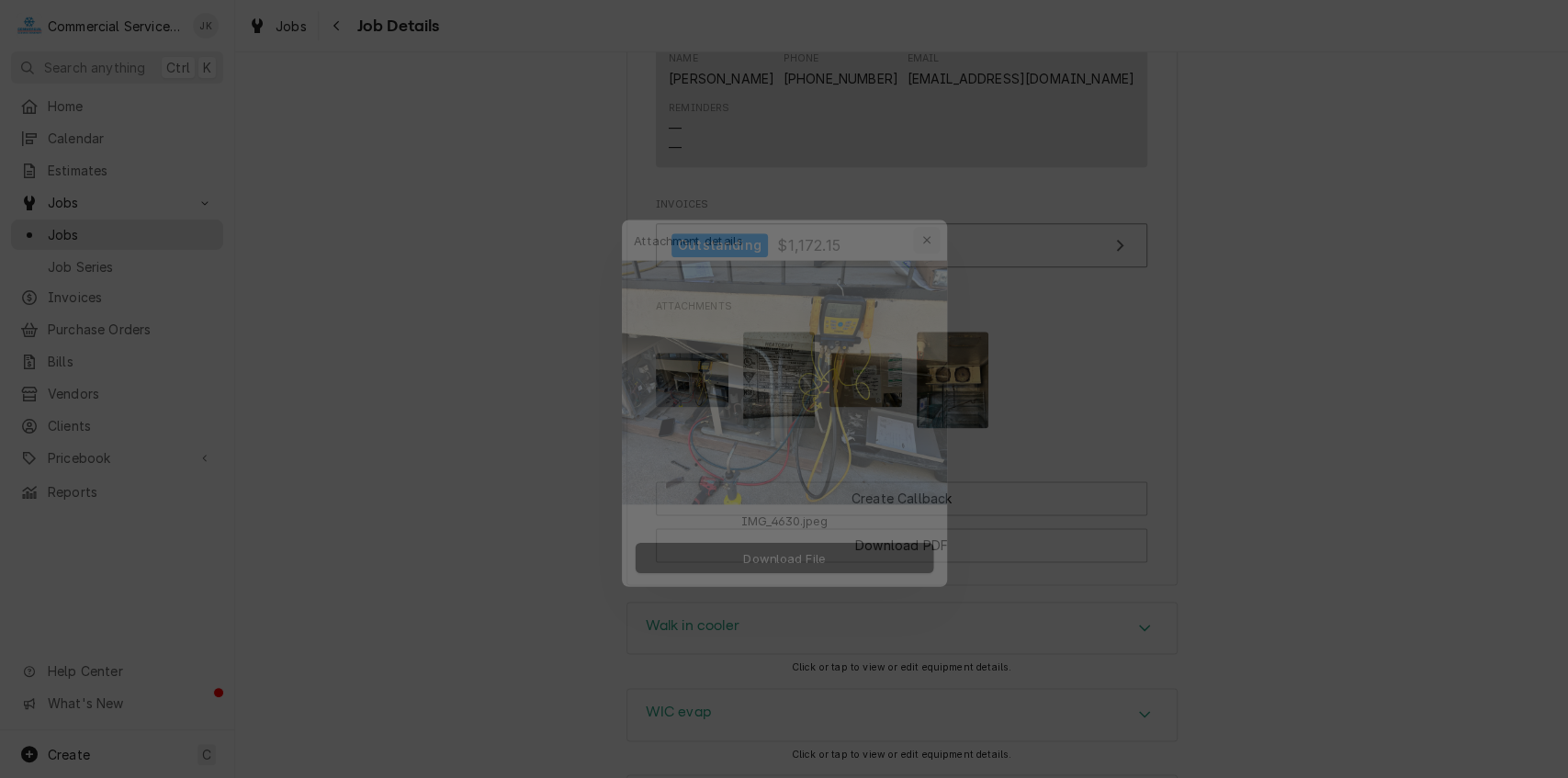
click at [948, 213] on button "button" at bounding box center [938, 212] width 30 height 30
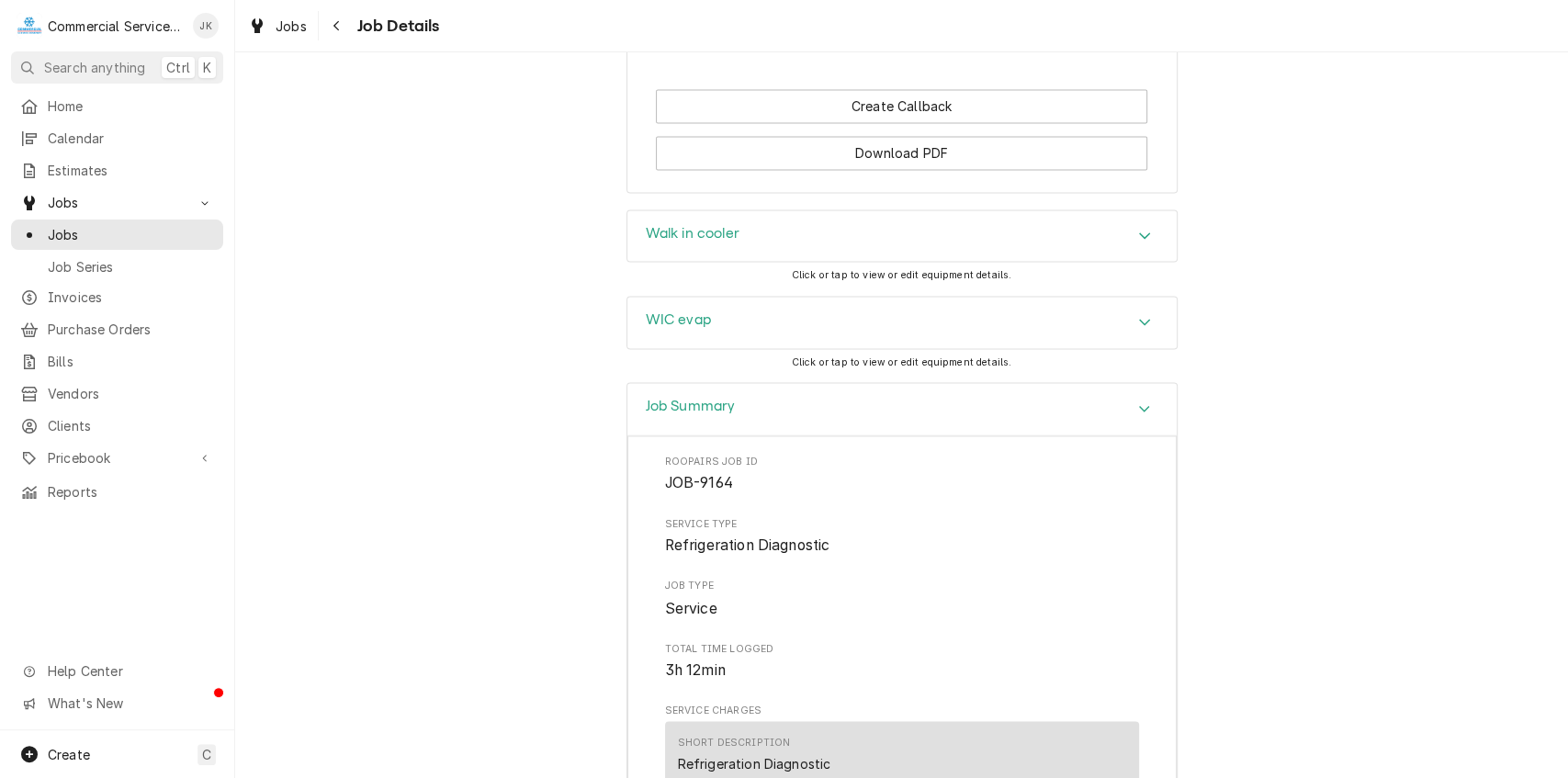
scroll to position [1868, 0]
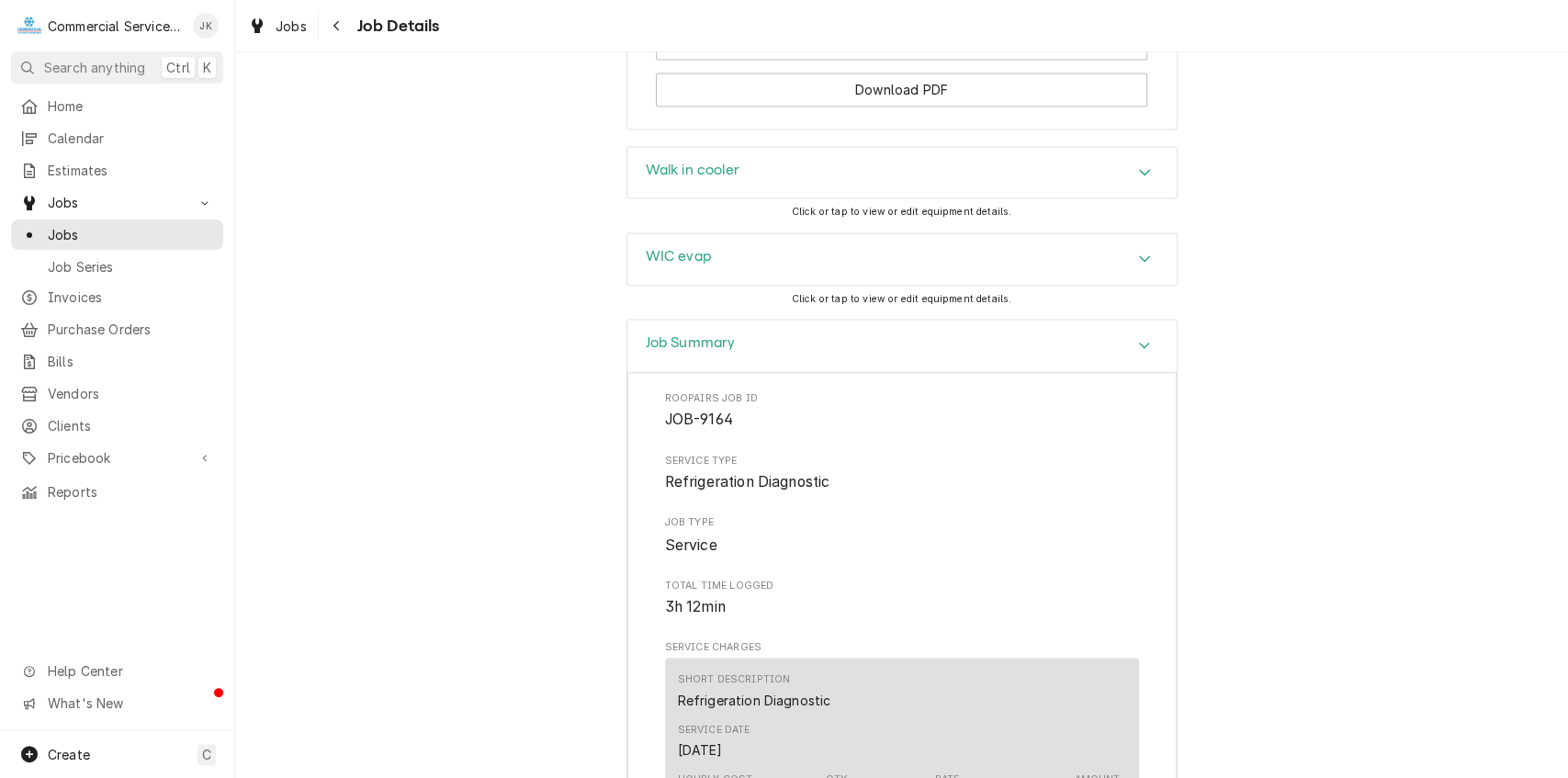
click at [749, 276] on div "WIC evap" at bounding box center [902, 260] width 549 height 52
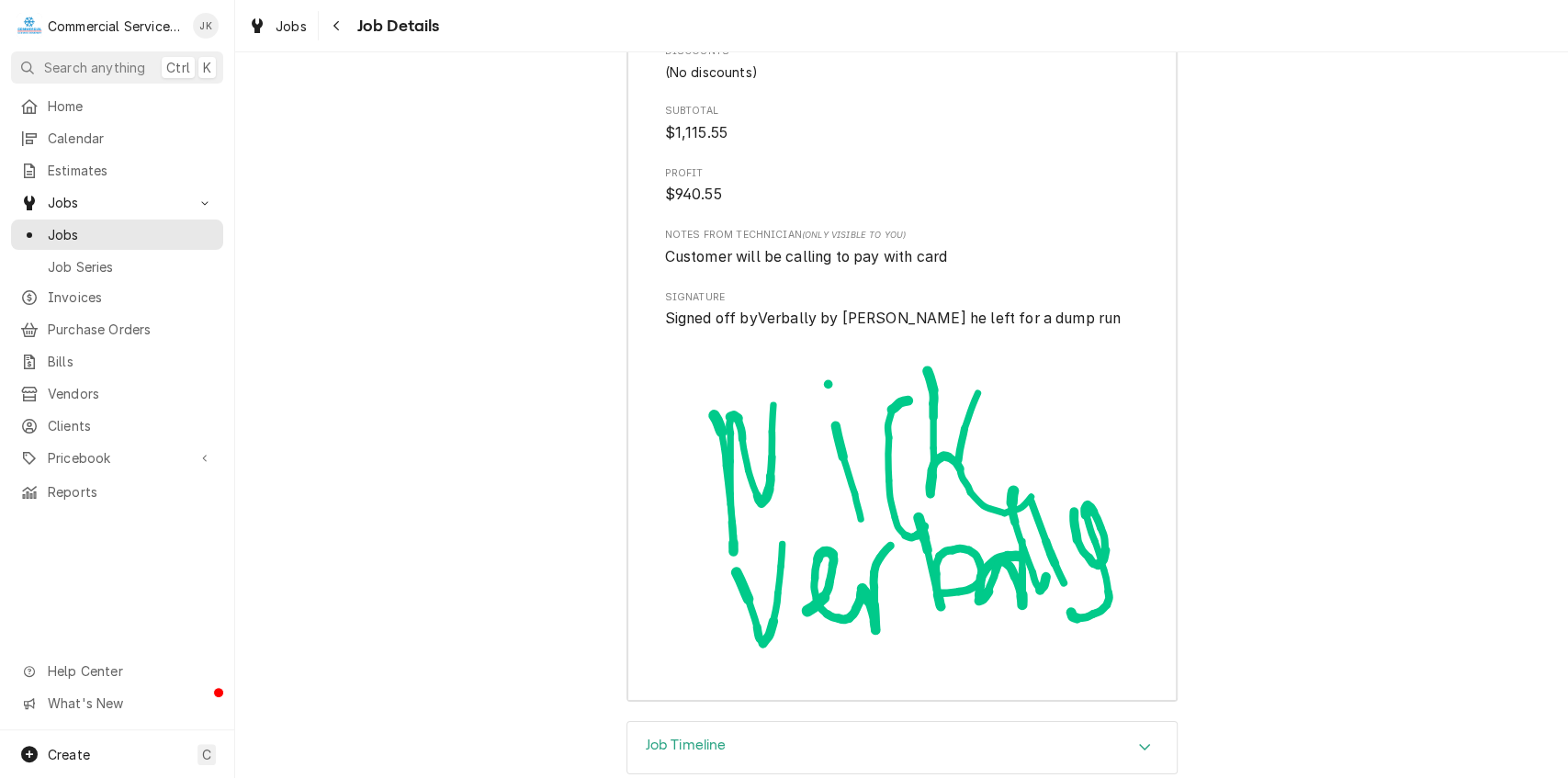
scroll to position [4386, 0]
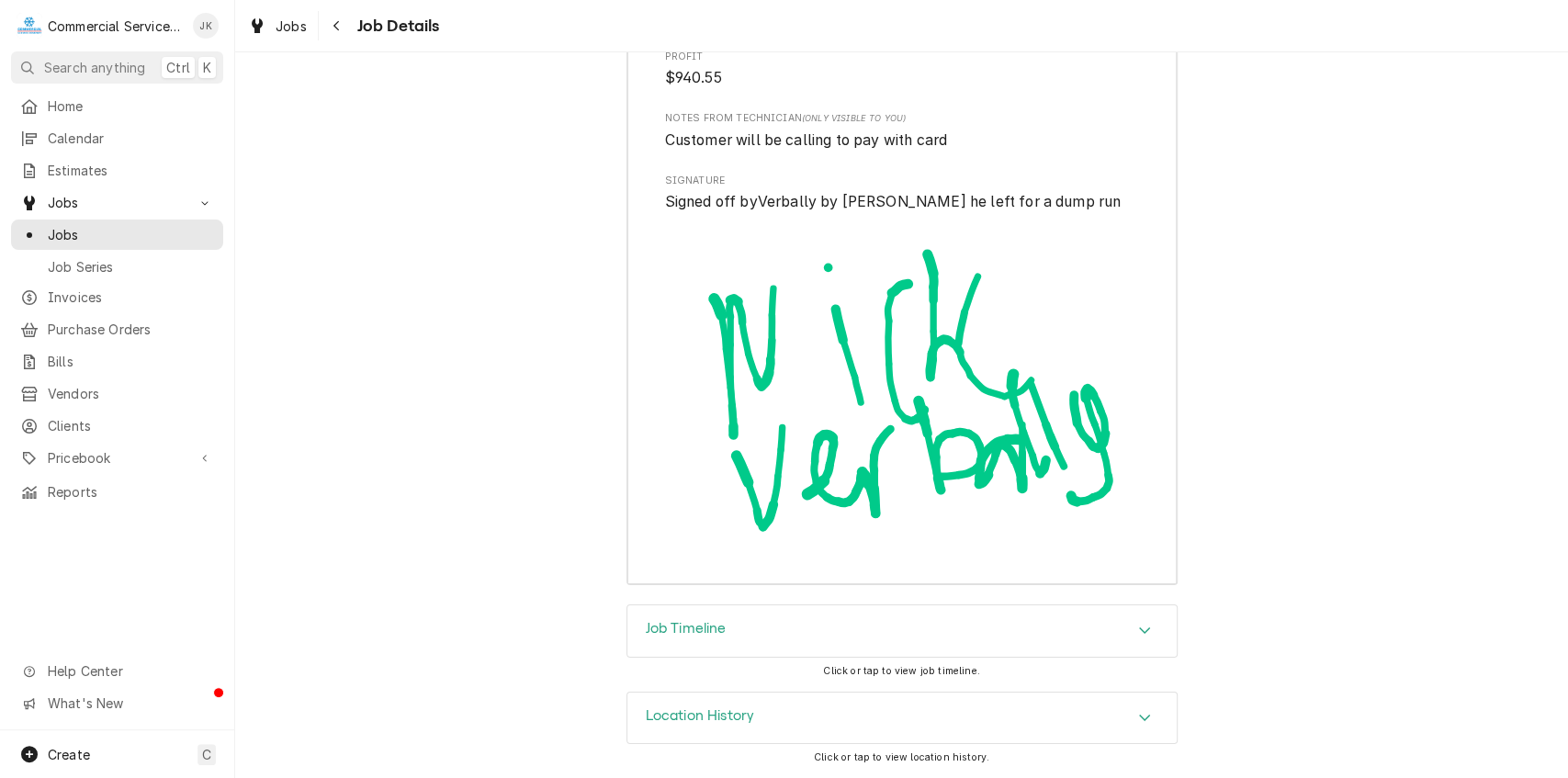
click at [712, 715] on h3 "Location History" at bounding box center [701, 716] width 109 height 17
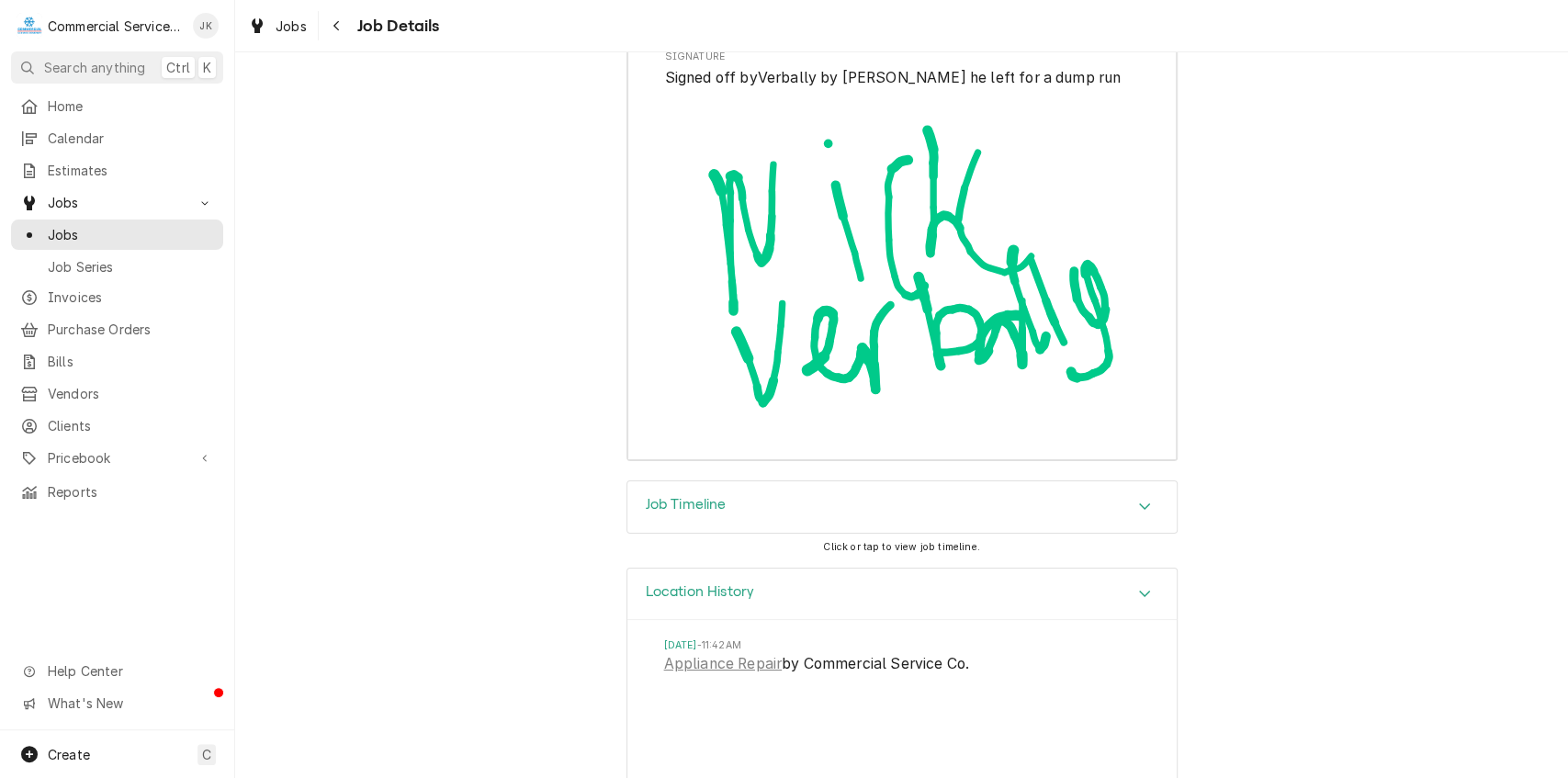
scroll to position [4556, 0]
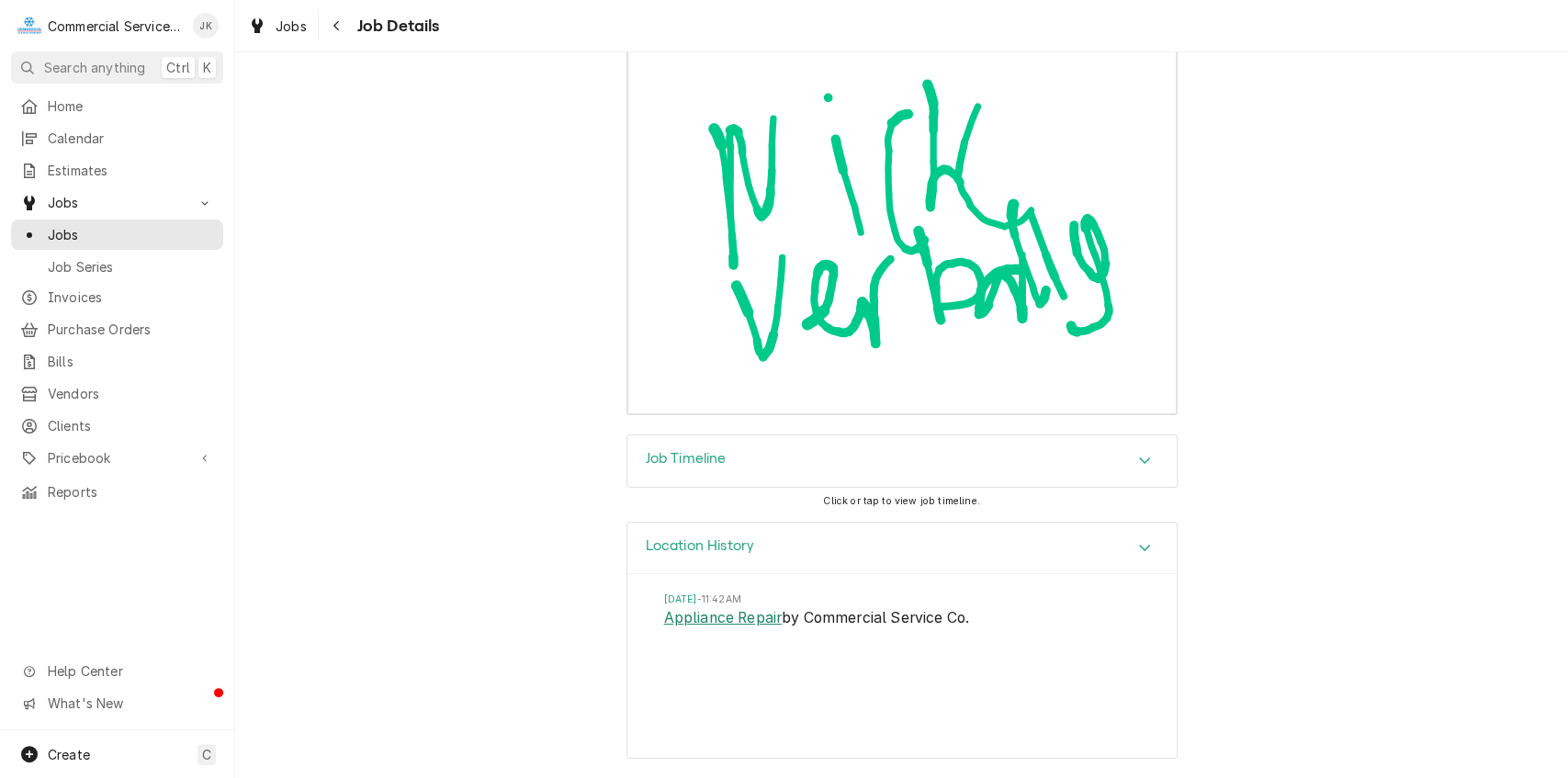
click at [711, 617] on link "Appliance Repair" at bounding box center [724, 618] width 119 height 22
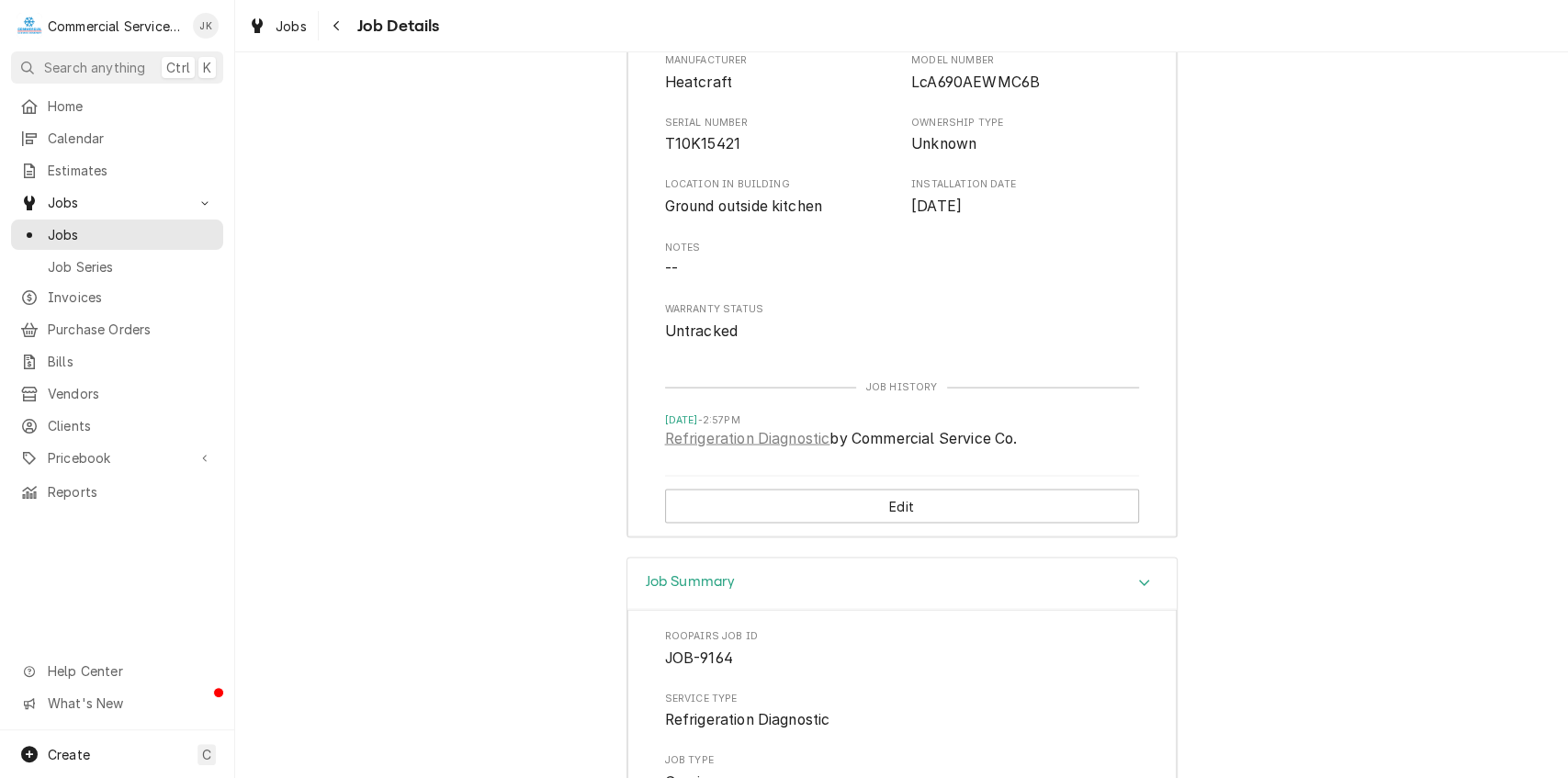
scroll to position [2053, 0]
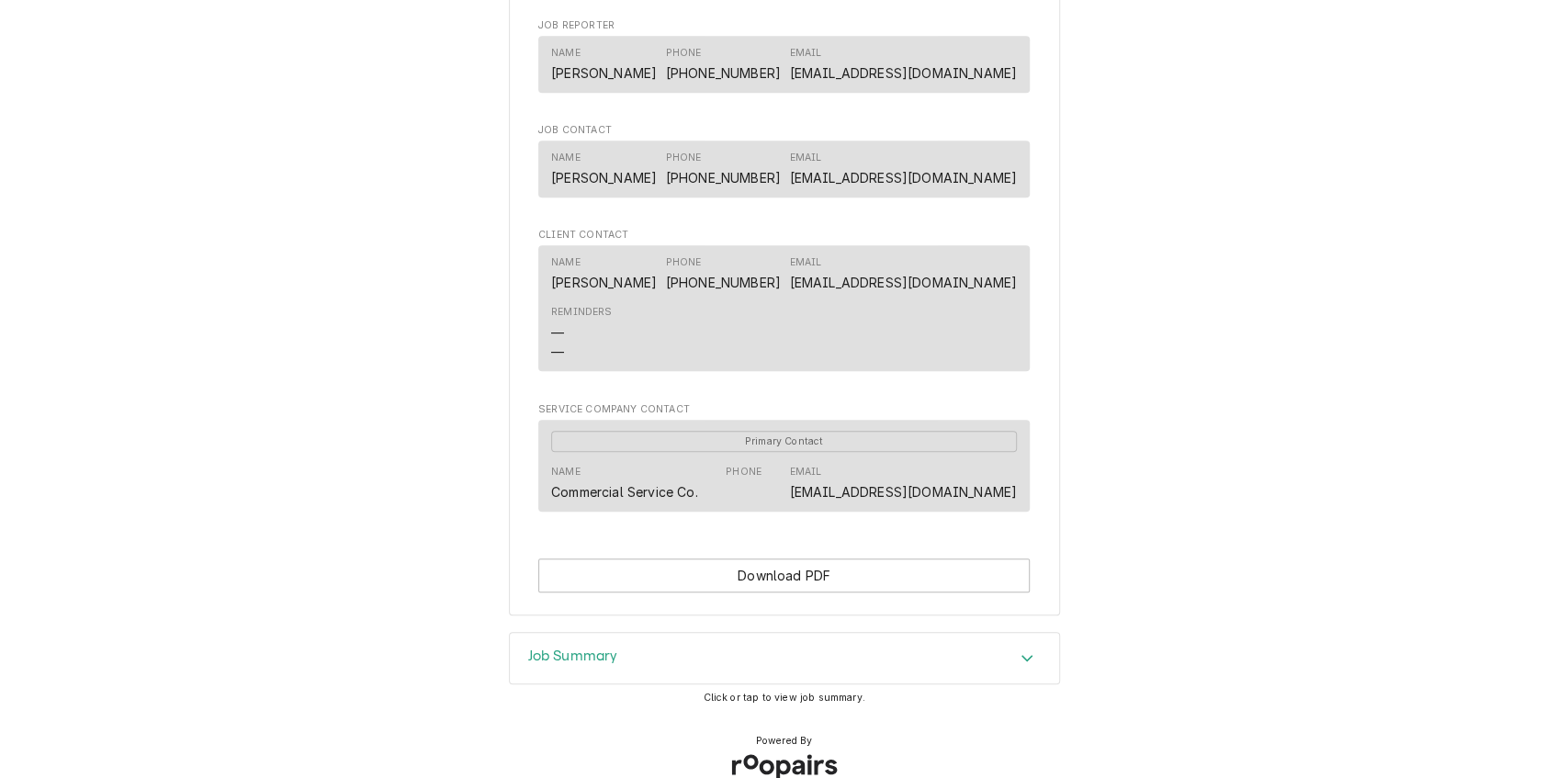
scroll to position [1091, 0]
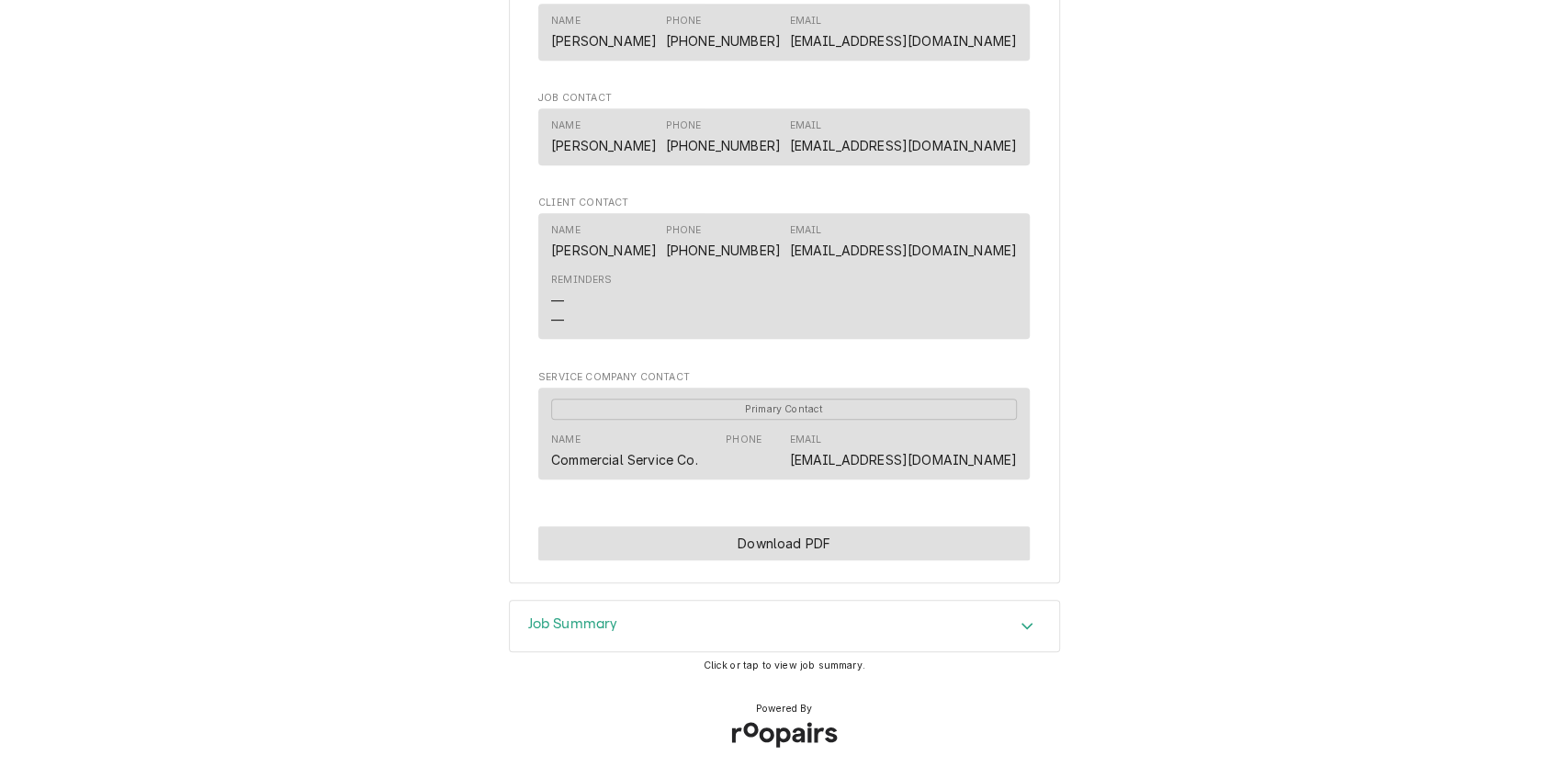
click at [807, 550] on button "Download PDF" at bounding box center [784, 542] width 492 height 34
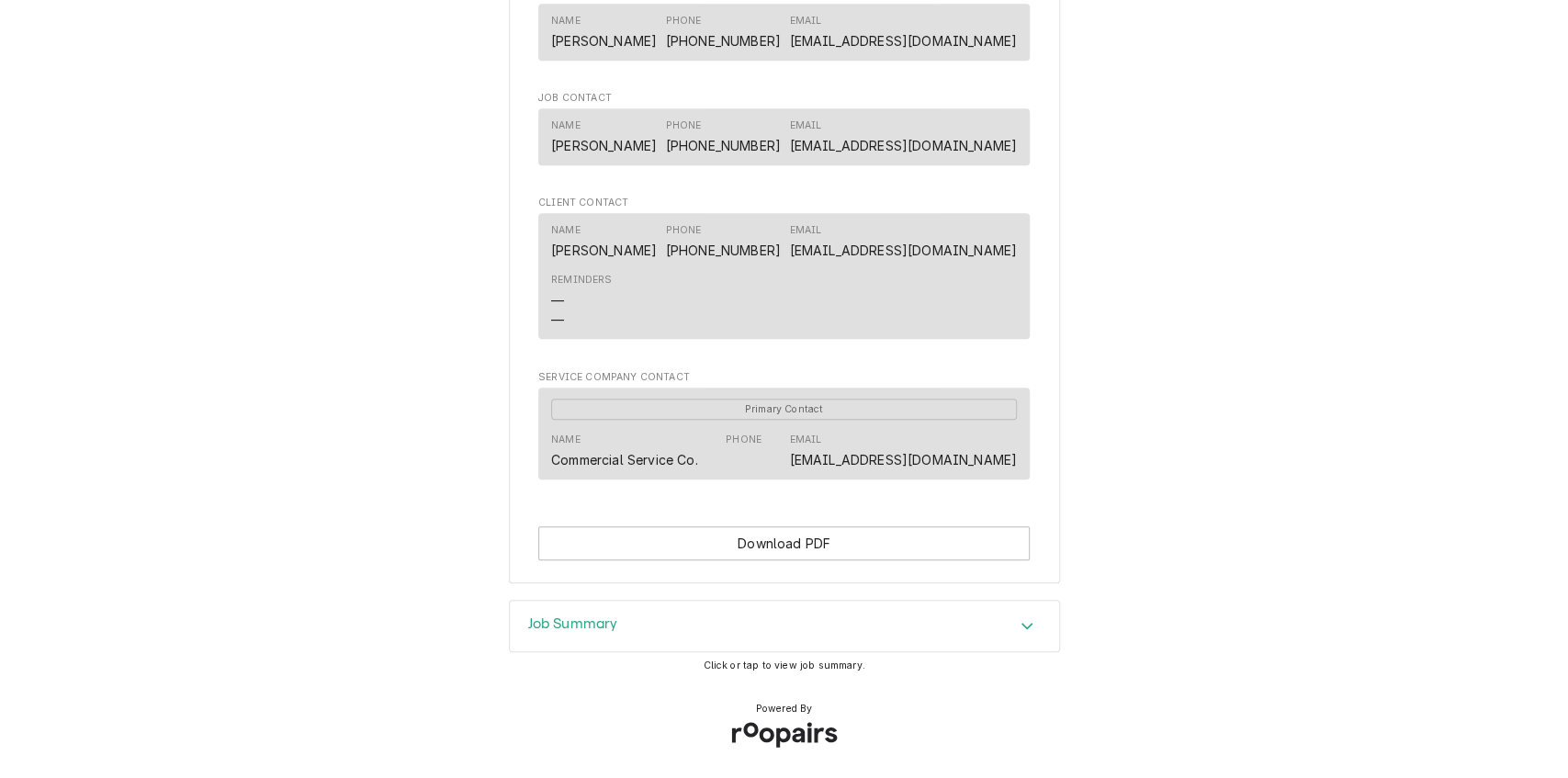
click at [767, 617] on div "Job Summary" at bounding box center [784, 627] width 549 height 52
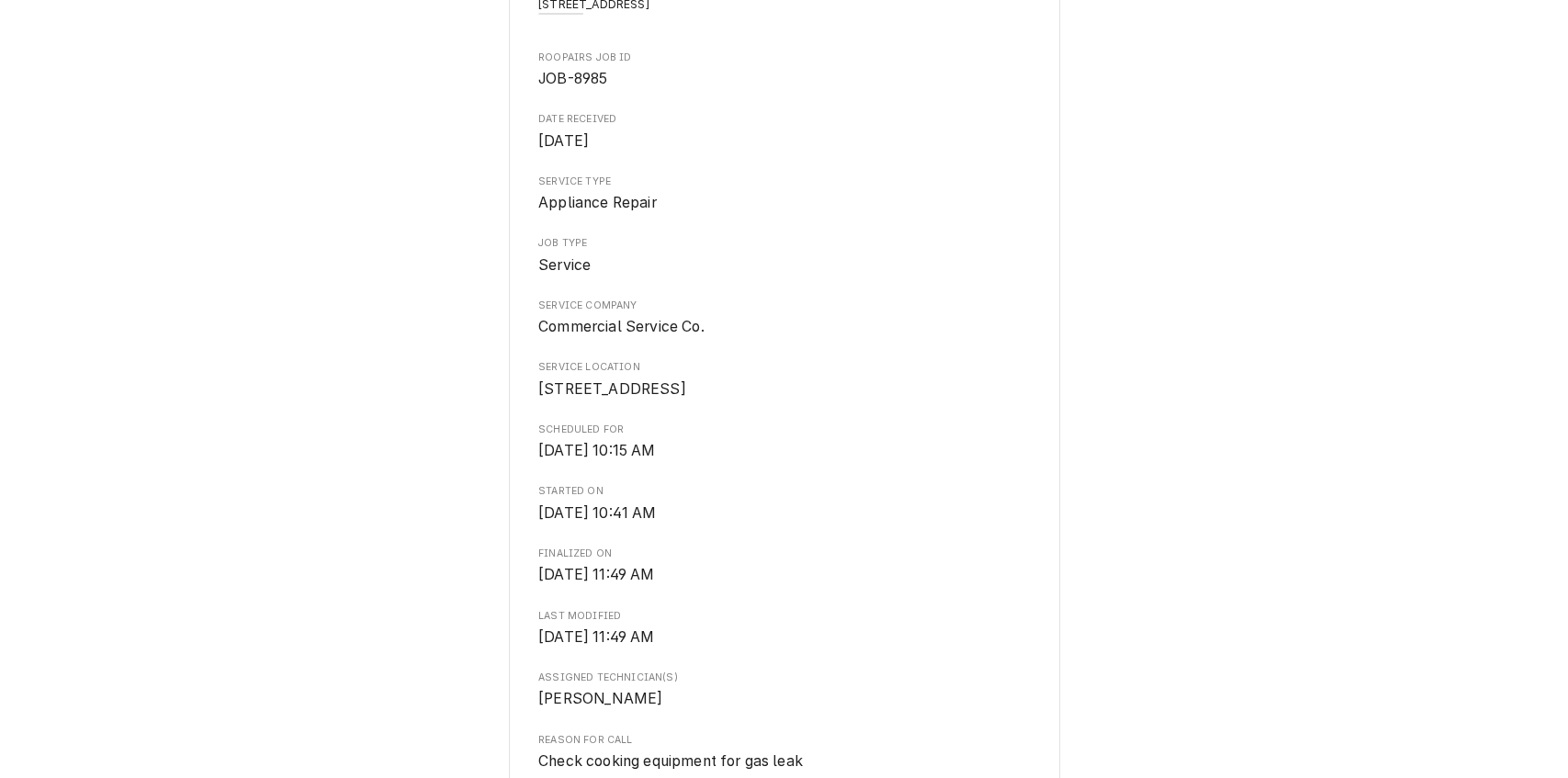
scroll to position [51, 0]
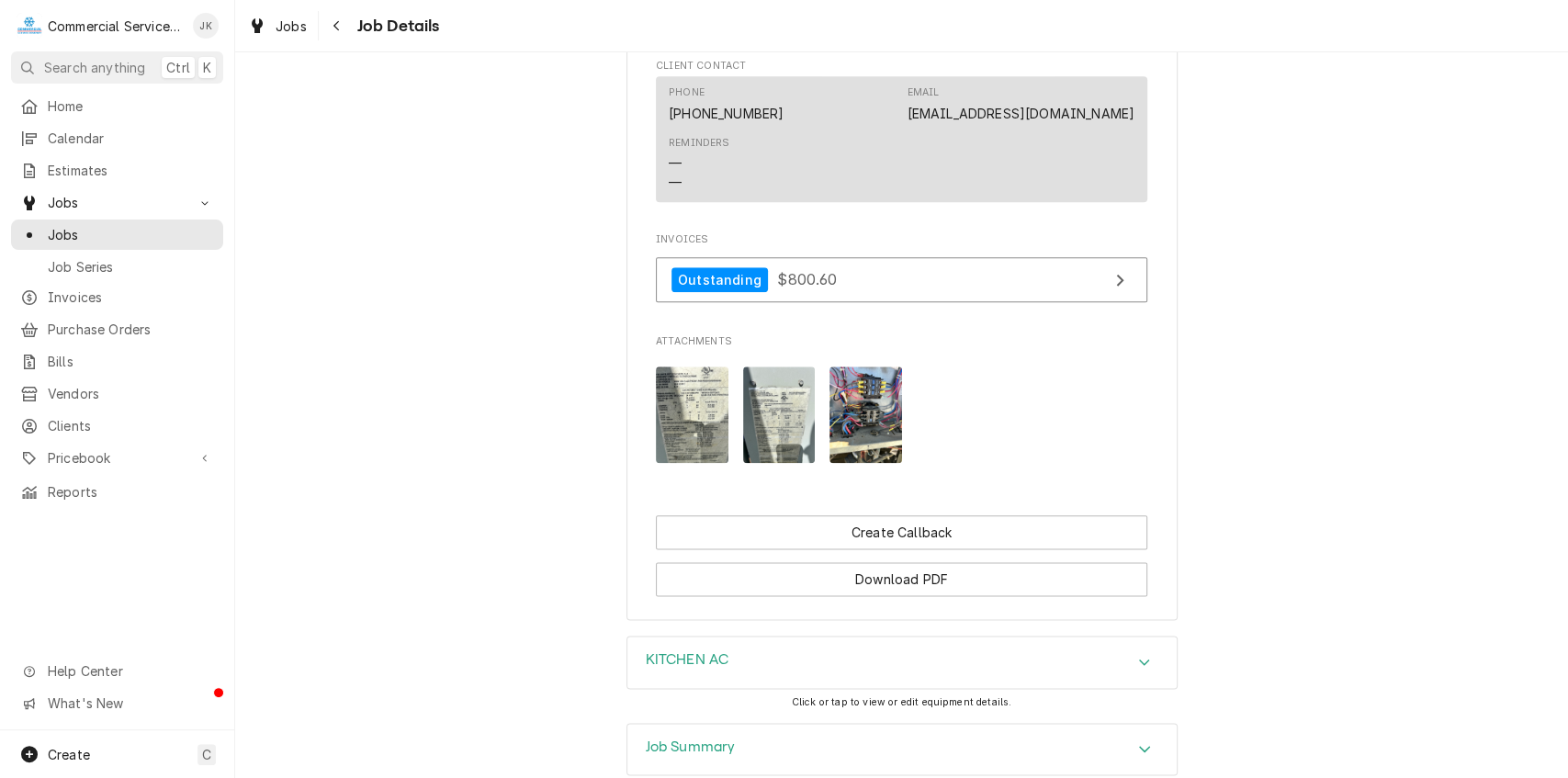
scroll to position [1357, 0]
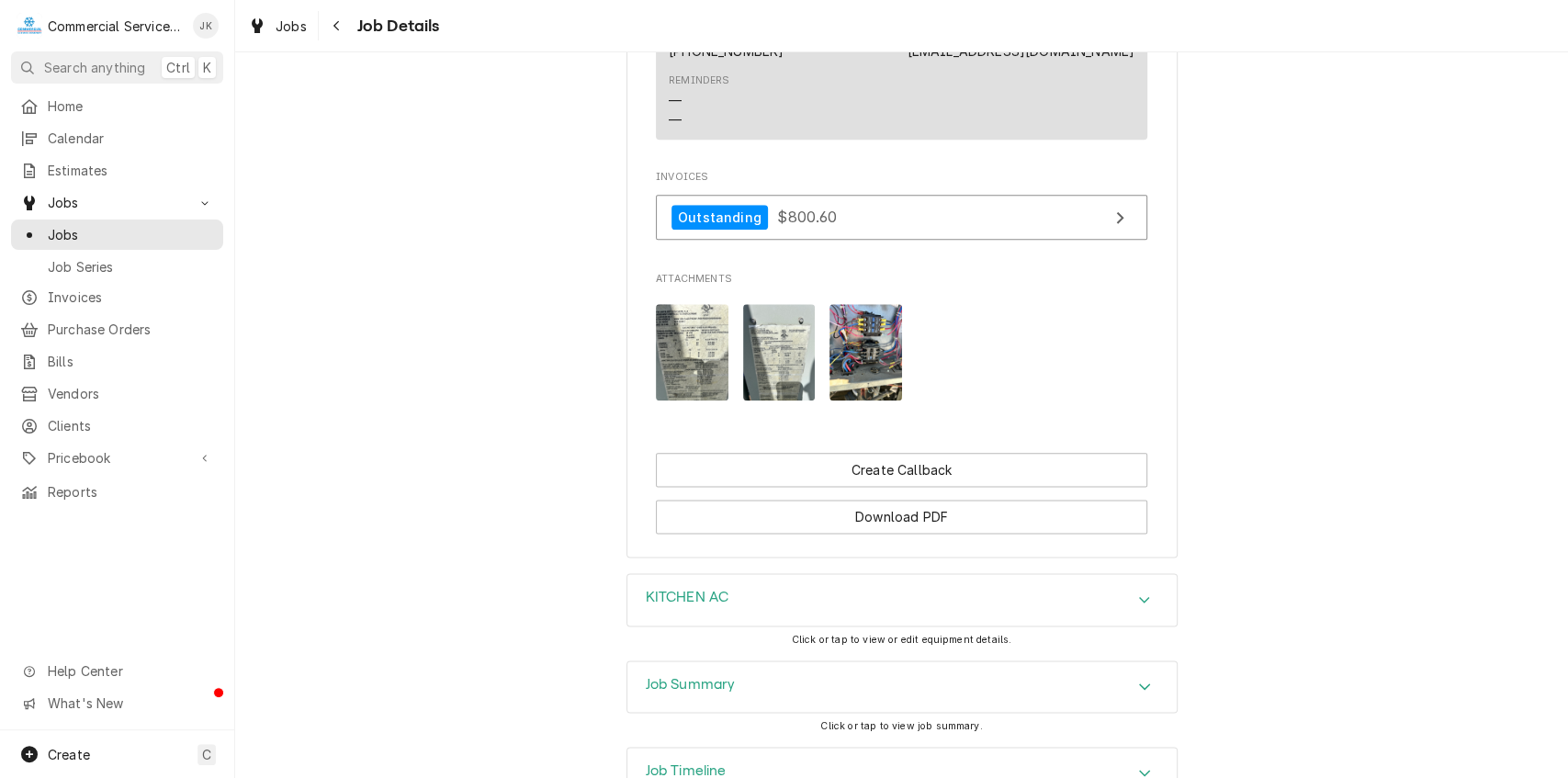
click at [899, 705] on div "Job Summary" at bounding box center [902, 687] width 549 height 52
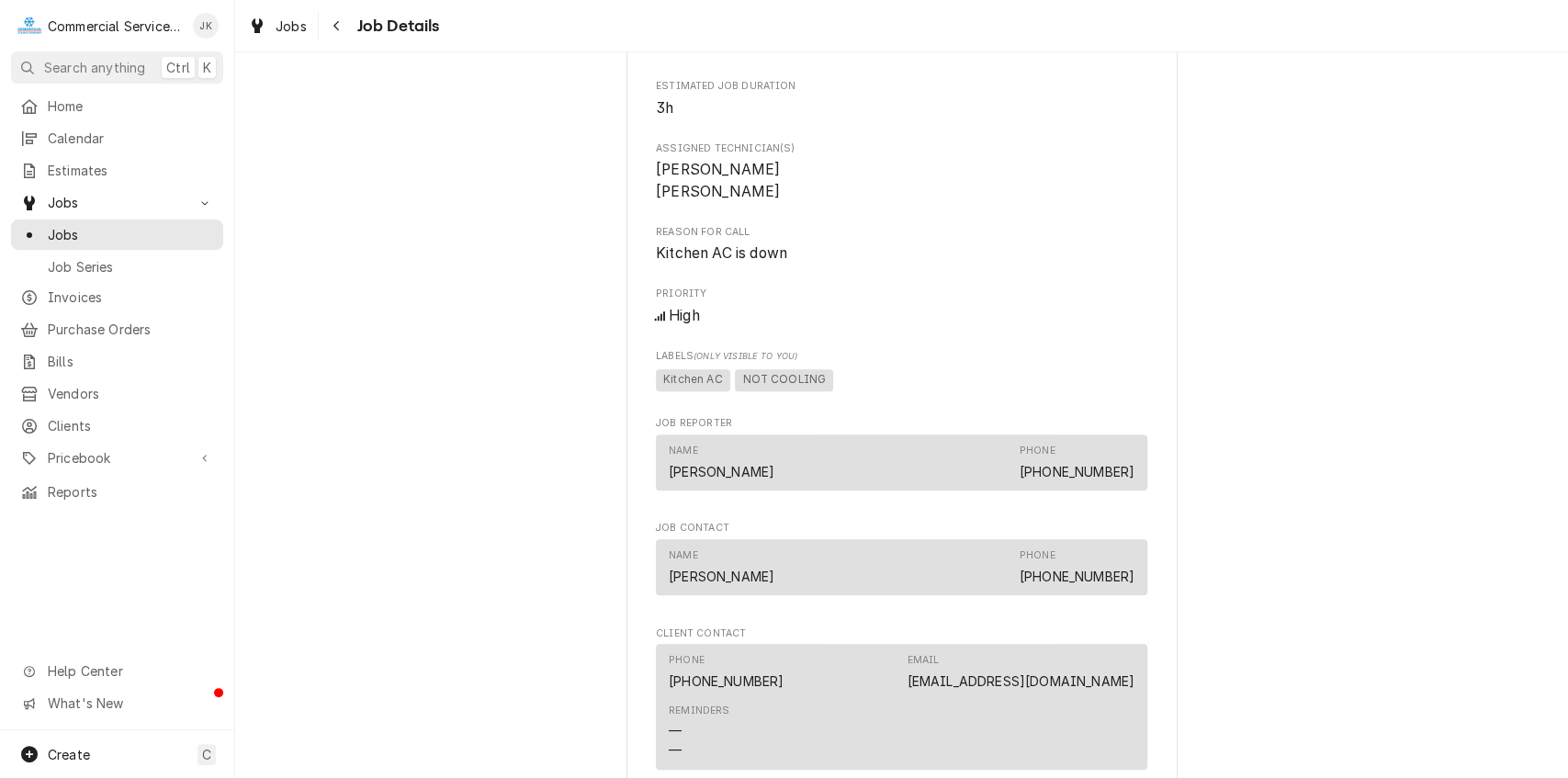
scroll to position [0, 0]
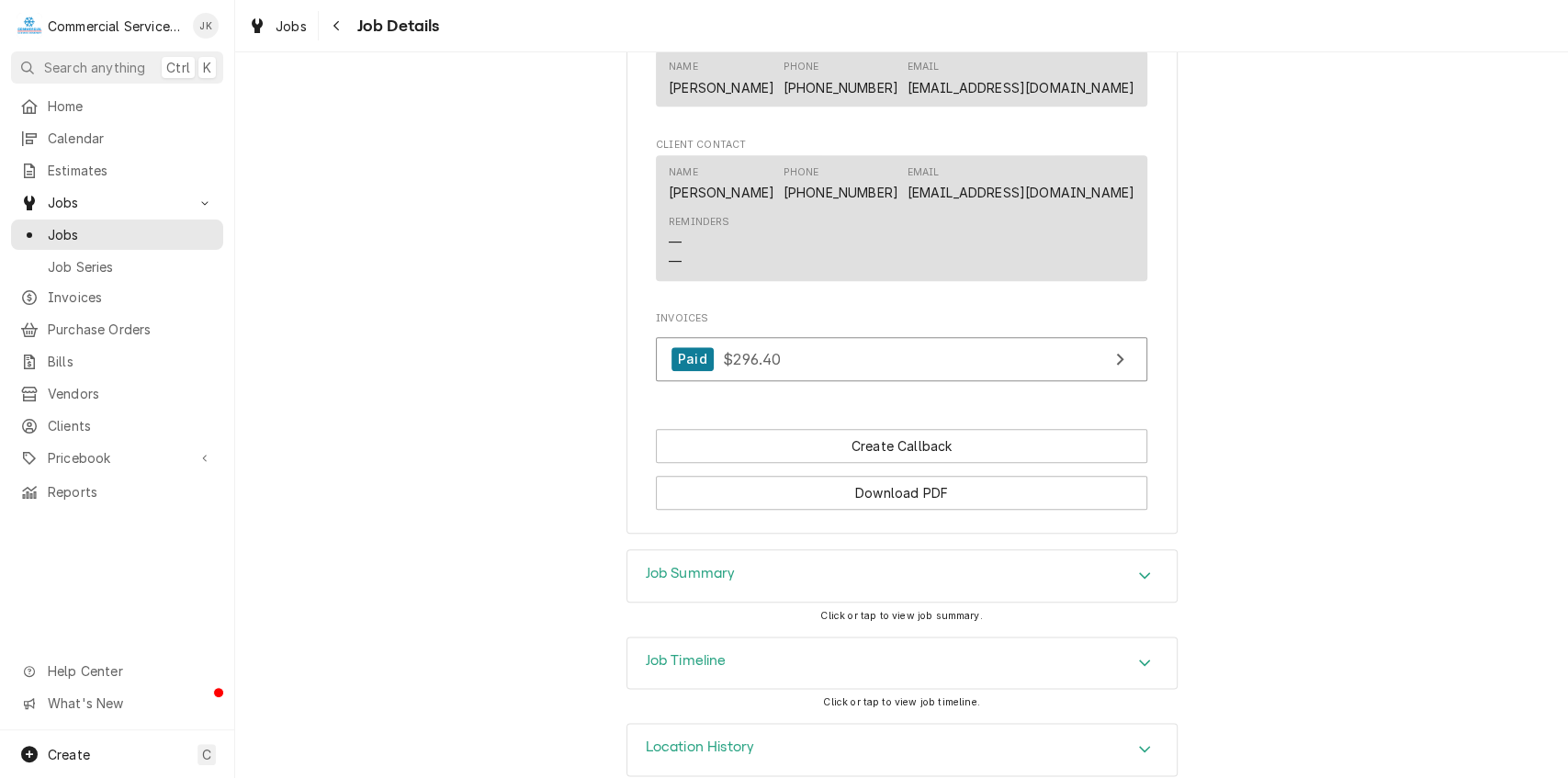
scroll to position [1262, 0]
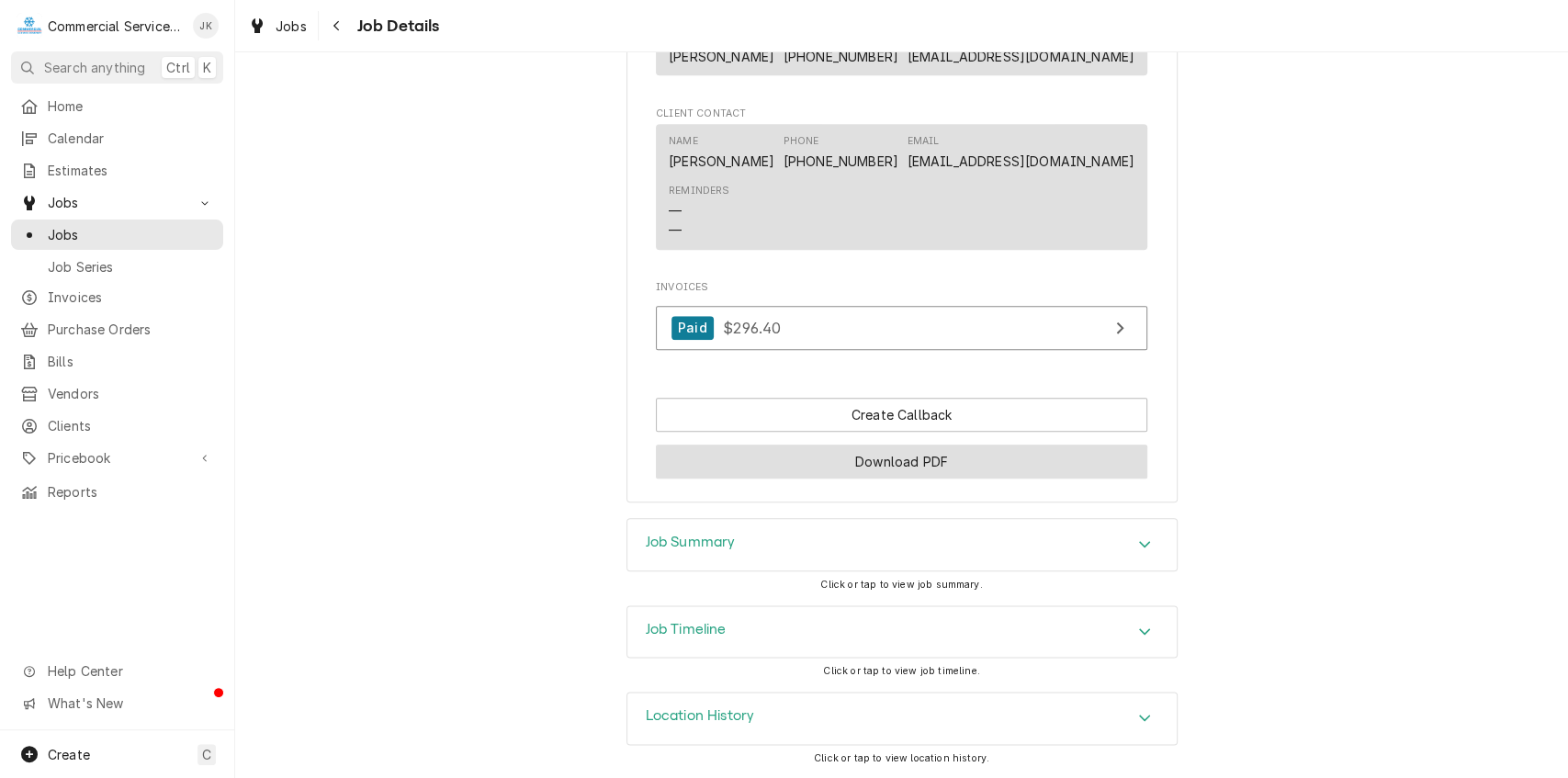
click at [895, 459] on button "Download PDF" at bounding box center [902, 461] width 492 height 34
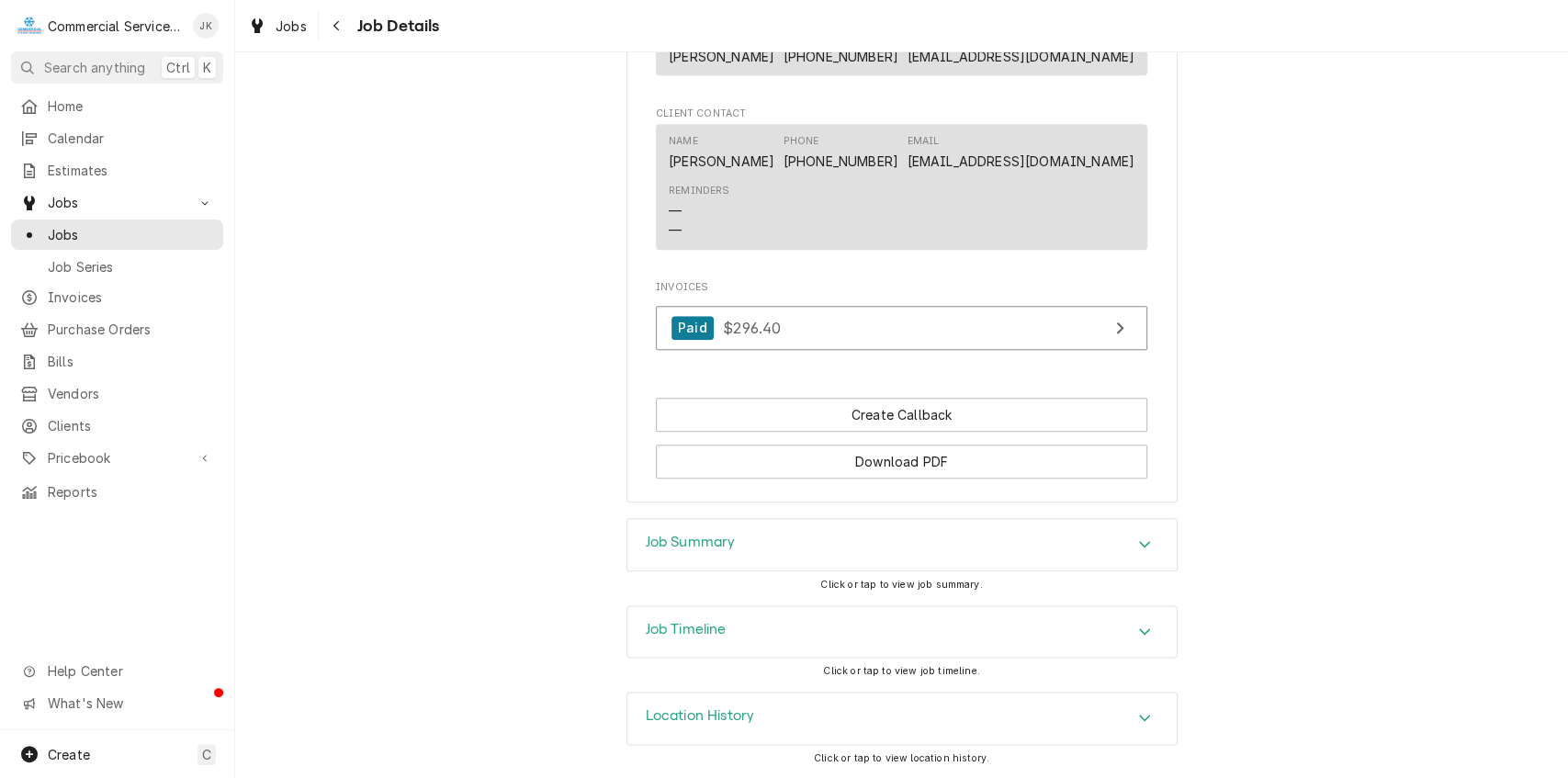
click at [839, 634] on div "Job Timeline" at bounding box center [902, 632] width 549 height 52
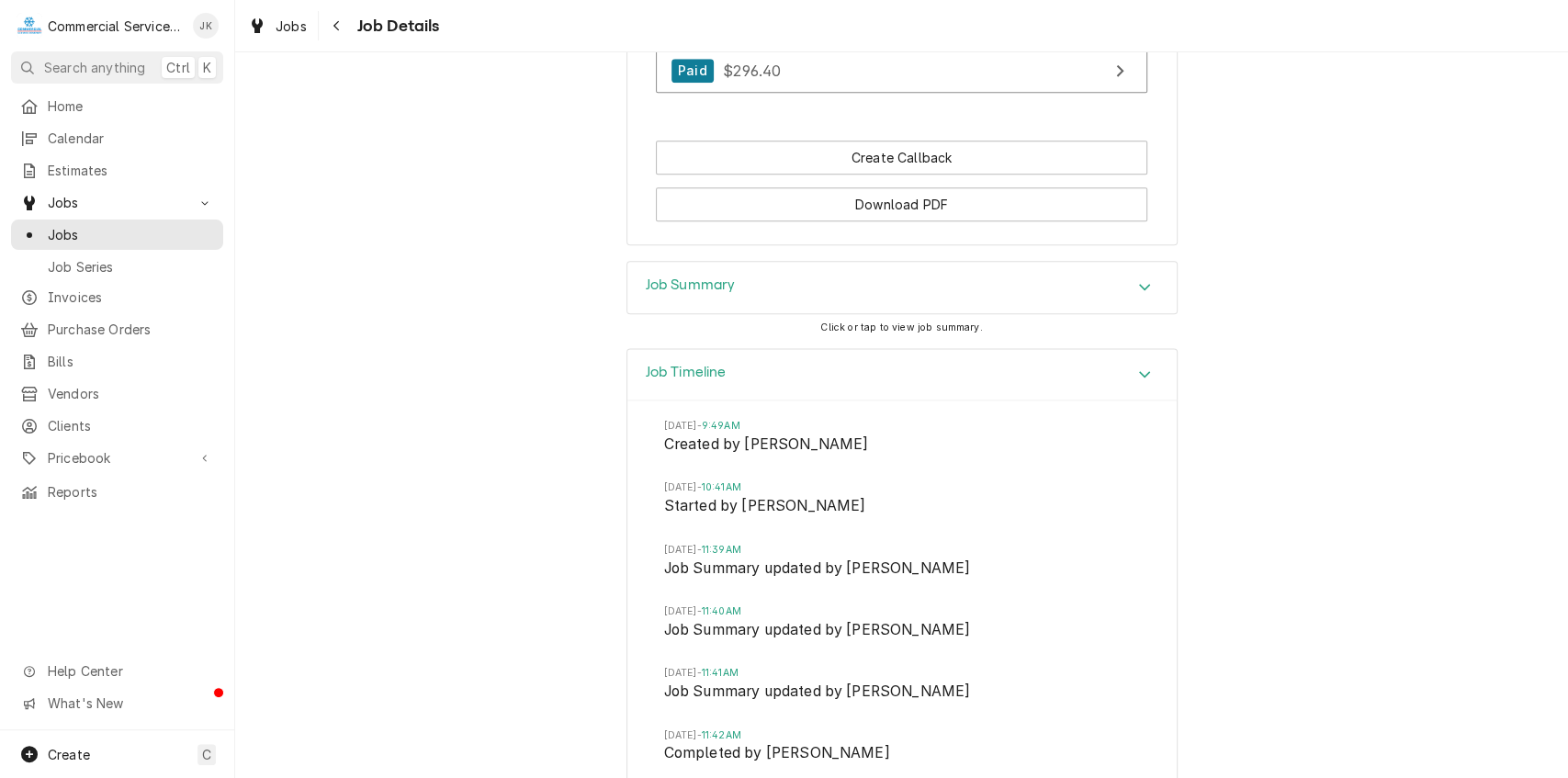
scroll to position [1741, 0]
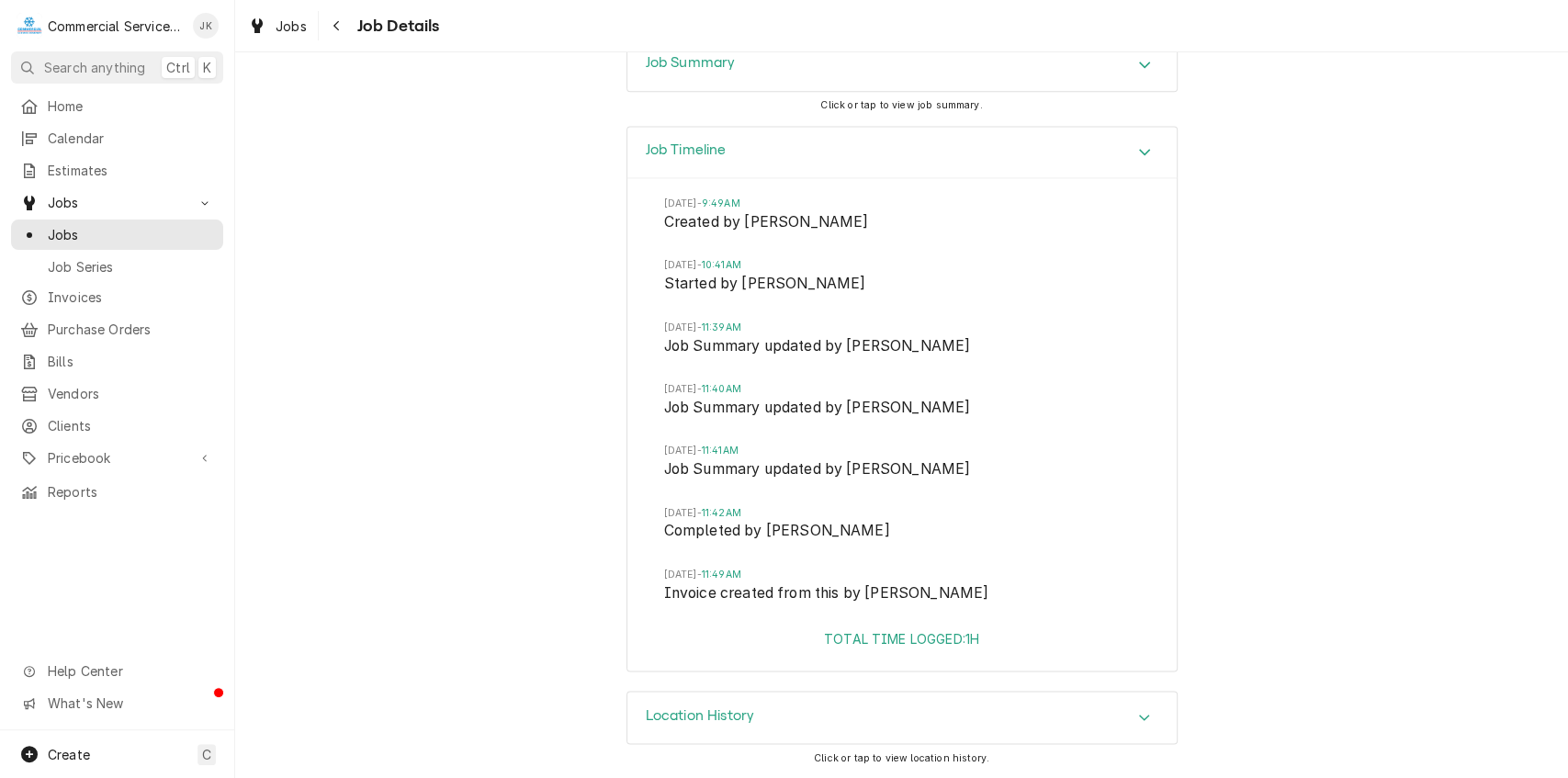
click at [805, 701] on div "Location History" at bounding box center [902, 718] width 549 height 52
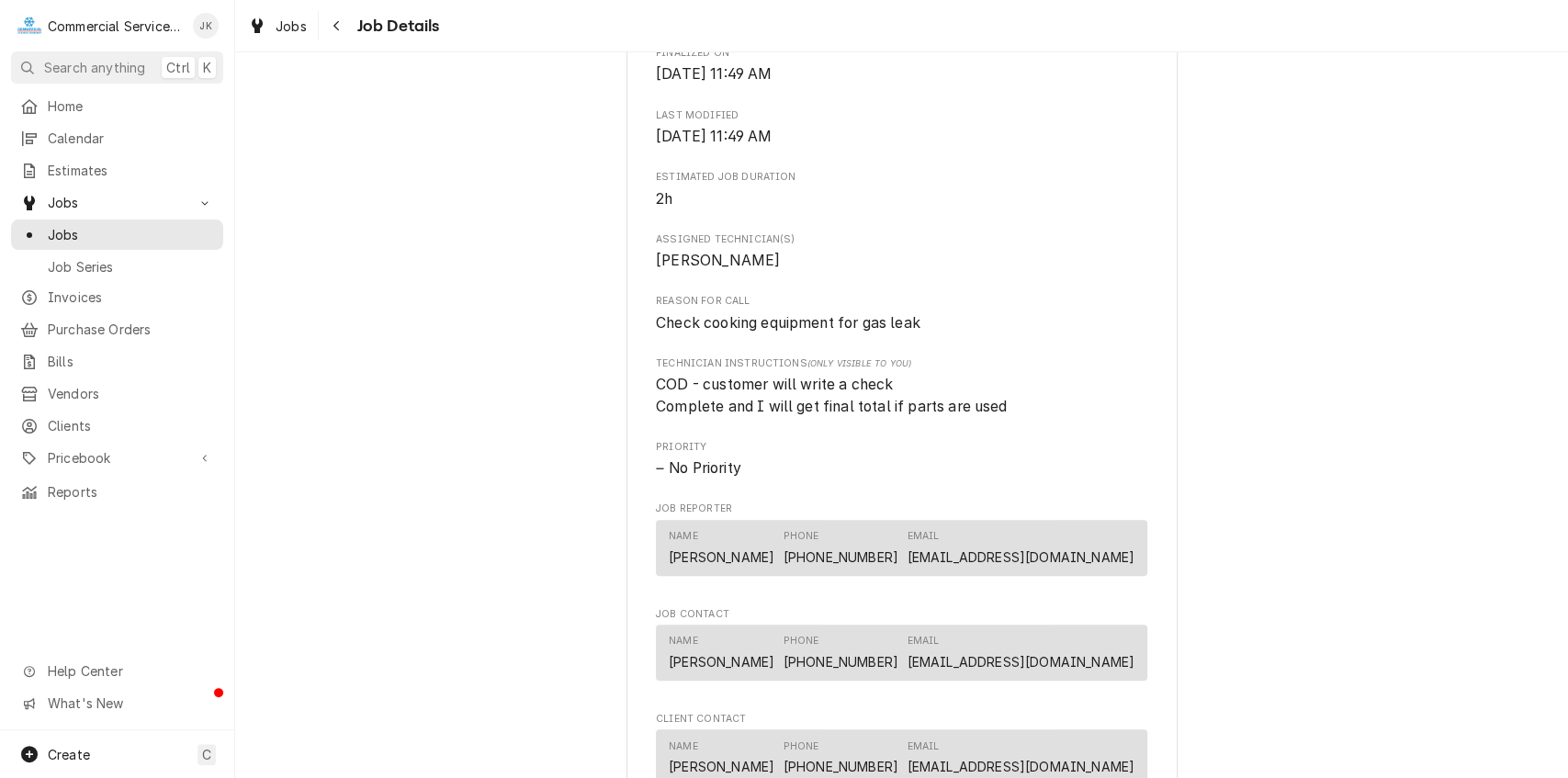
scroll to position [1911, 0]
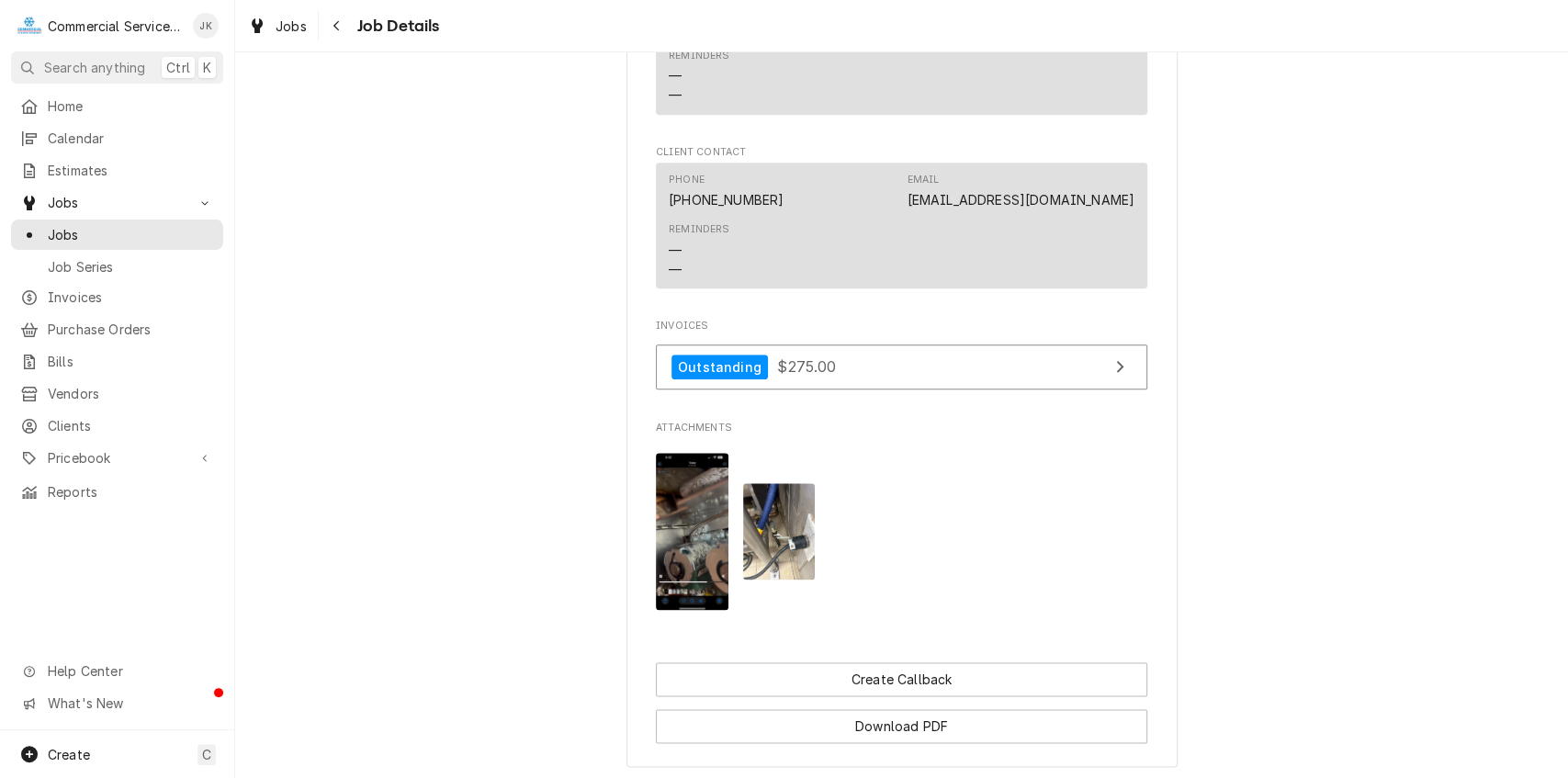
scroll to position [1321, 0]
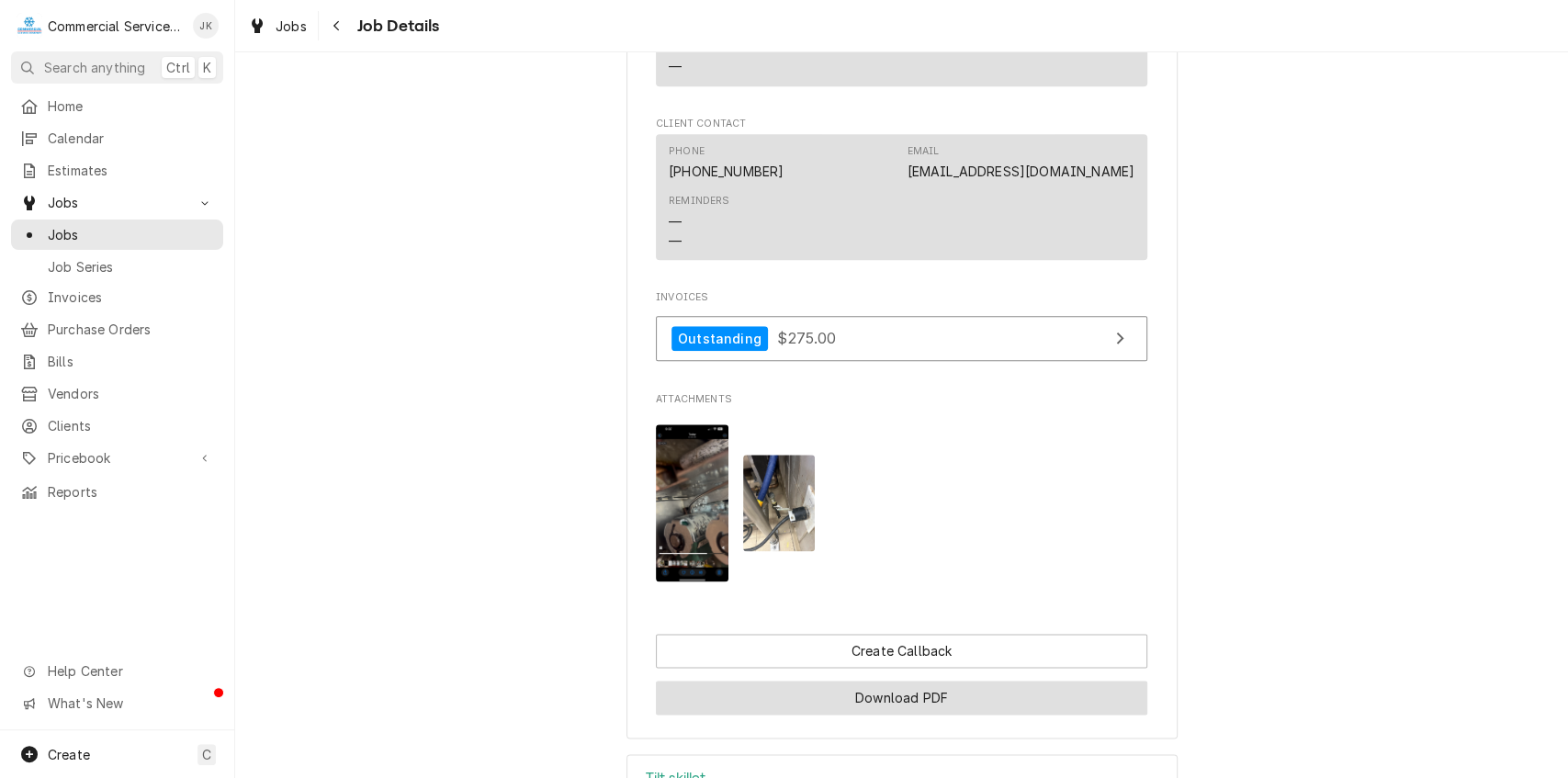
click at [895, 715] on button "Download PDF" at bounding box center [902, 697] width 492 height 34
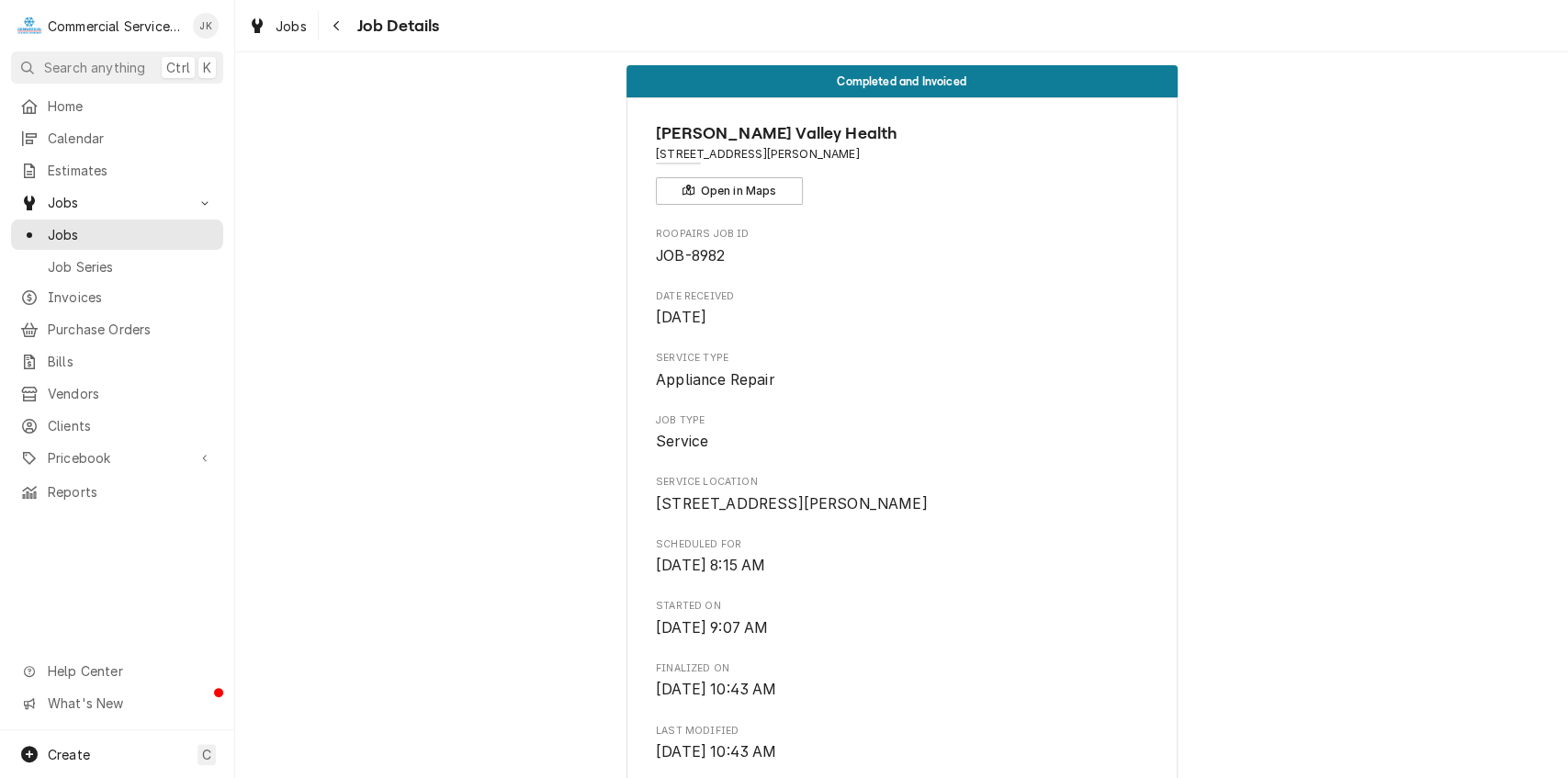
scroll to position [0, 0]
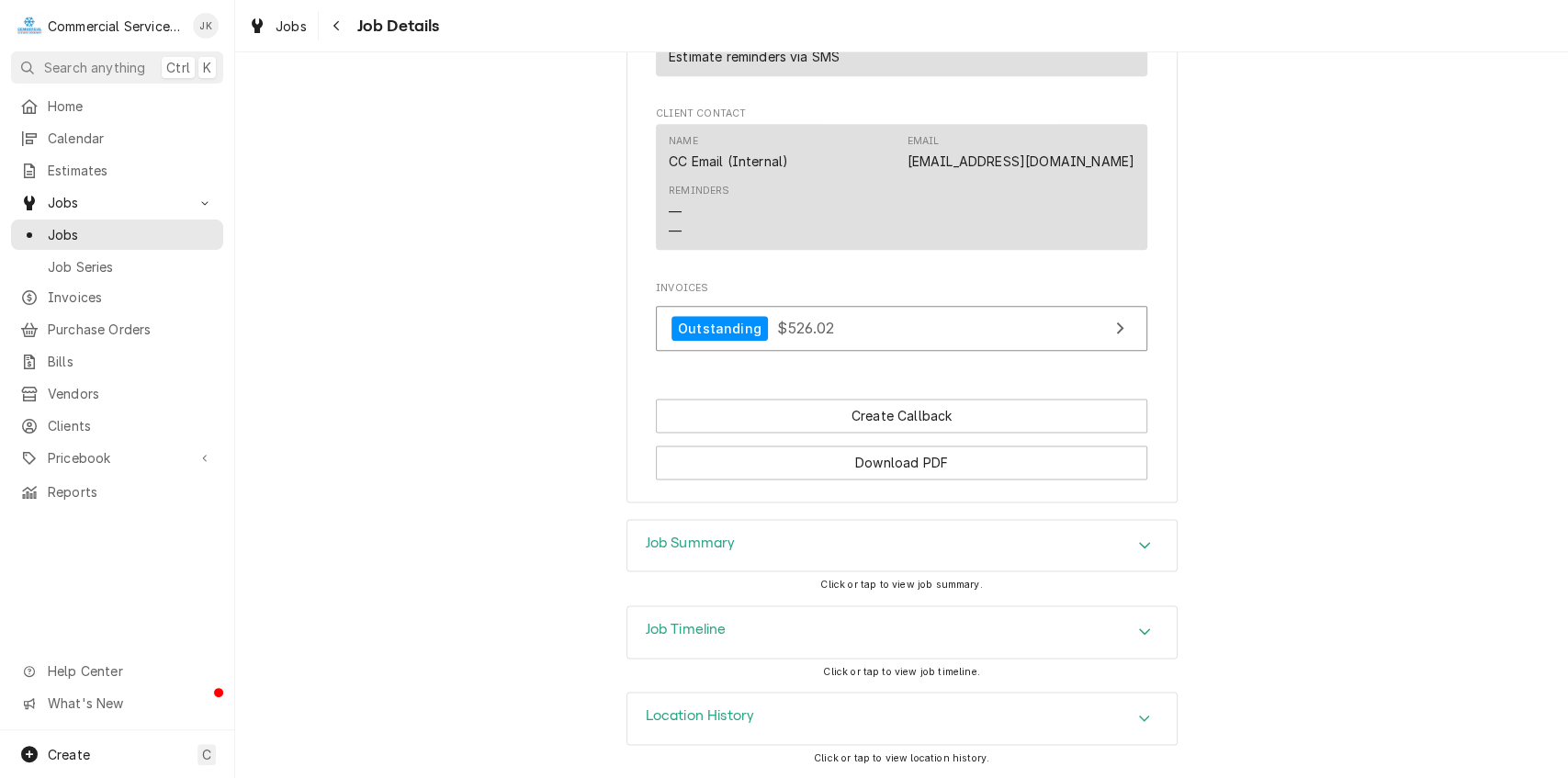
scroll to position [1441, 0]
click at [695, 541] on h3 "Job Summary" at bounding box center [691, 542] width 90 height 17
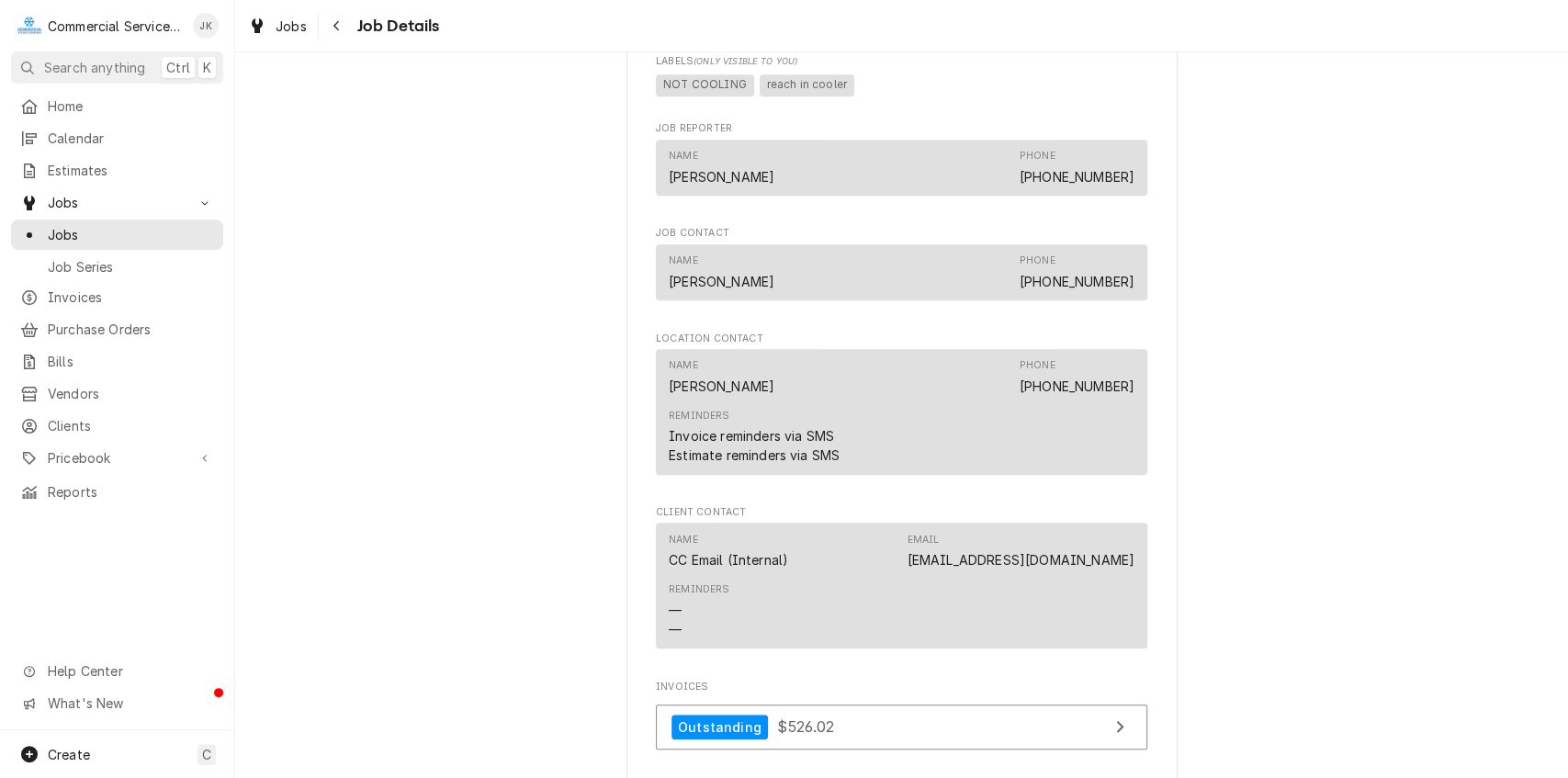
scroll to position [0, 0]
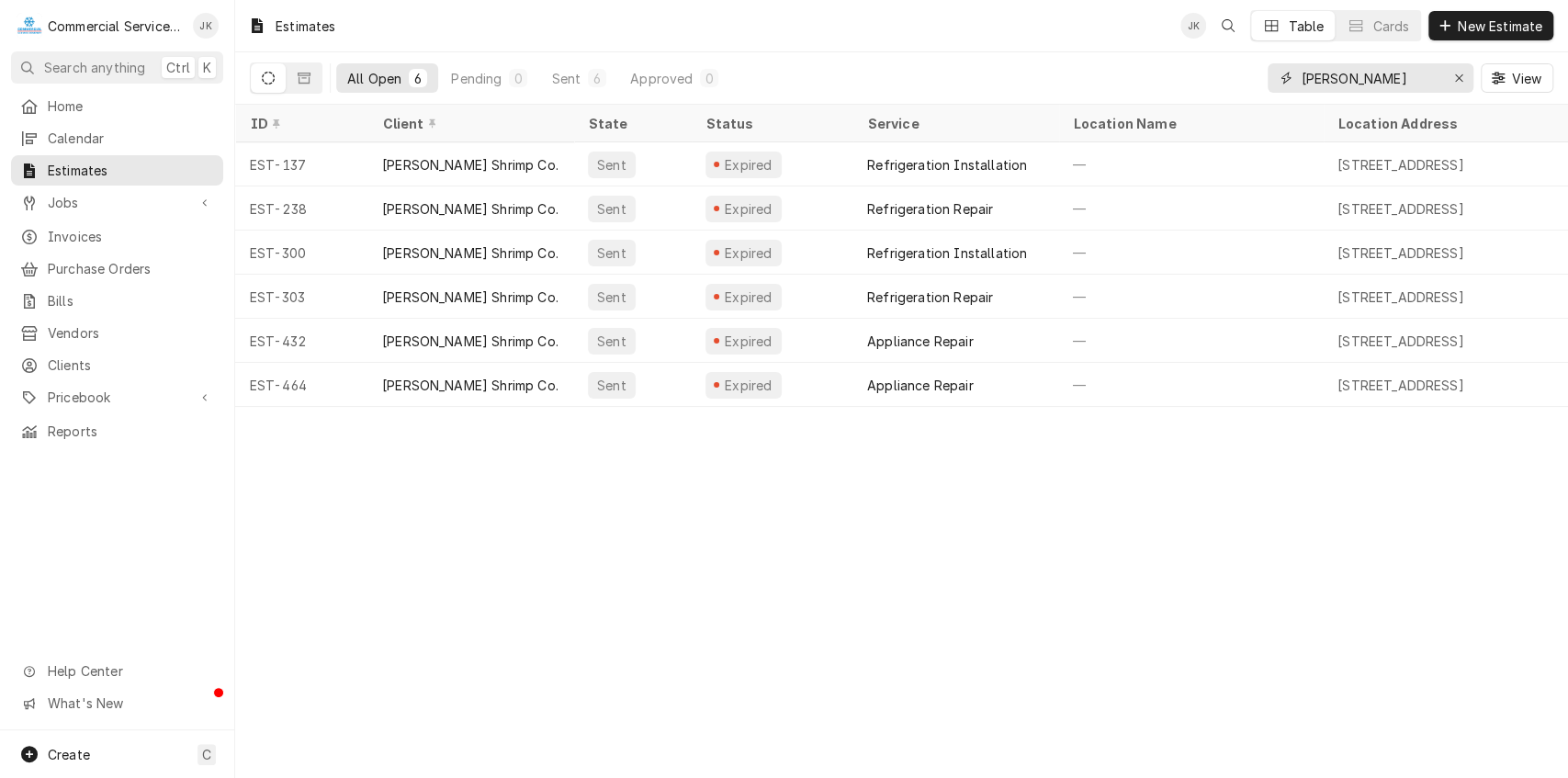
click at [1390, 78] on input "[PERSON_NAME]" at bounding box center [1371, 78] width 138 height 30
type input "B"
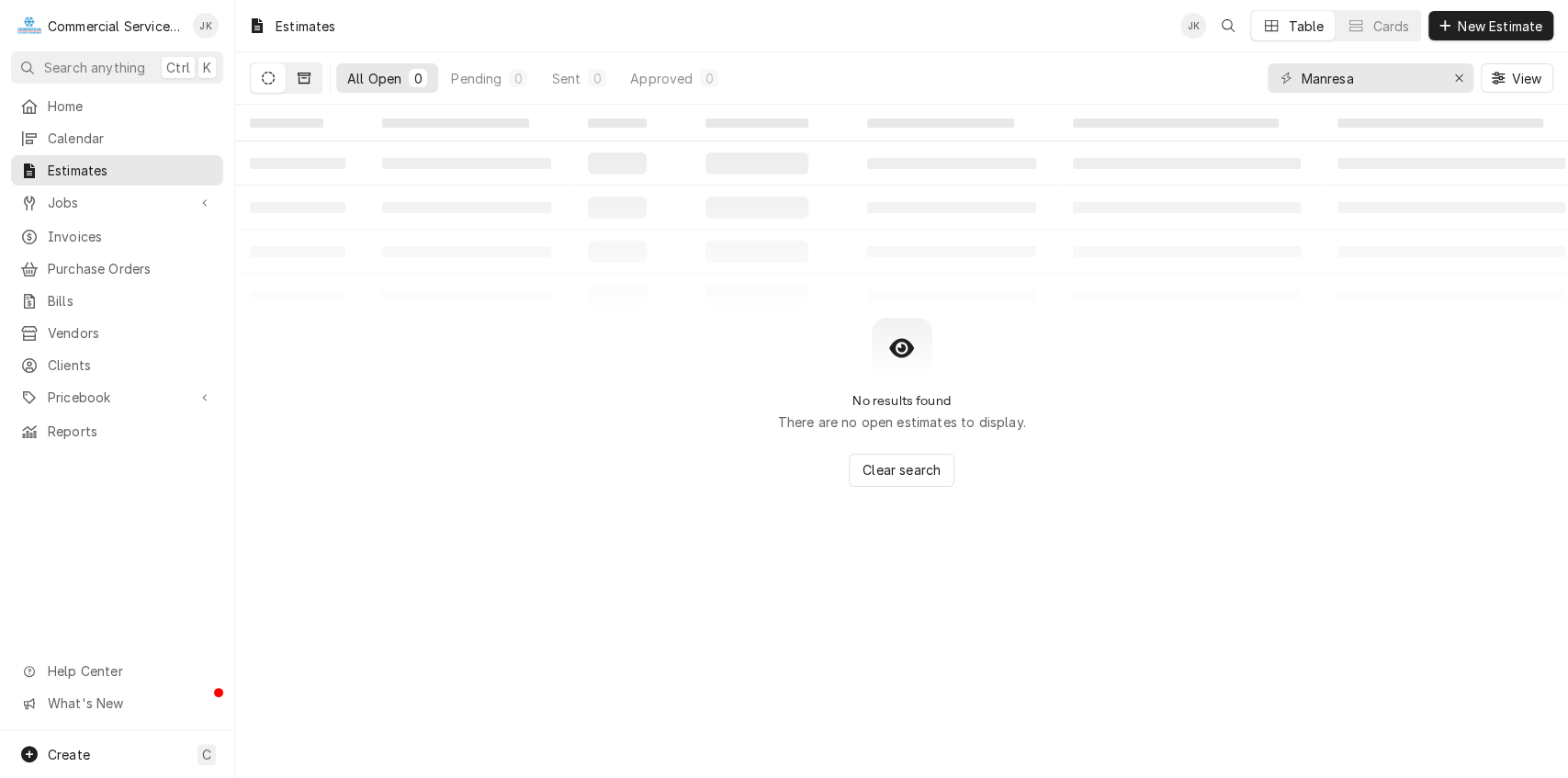
click at [304, 70] on button "Dynamic Content Wrapper" at bounding box center [304, 78] width 35 height 30
click at [1357, 72] on input "Manresa" at bounding box center [1371, 78] width 138 height 30
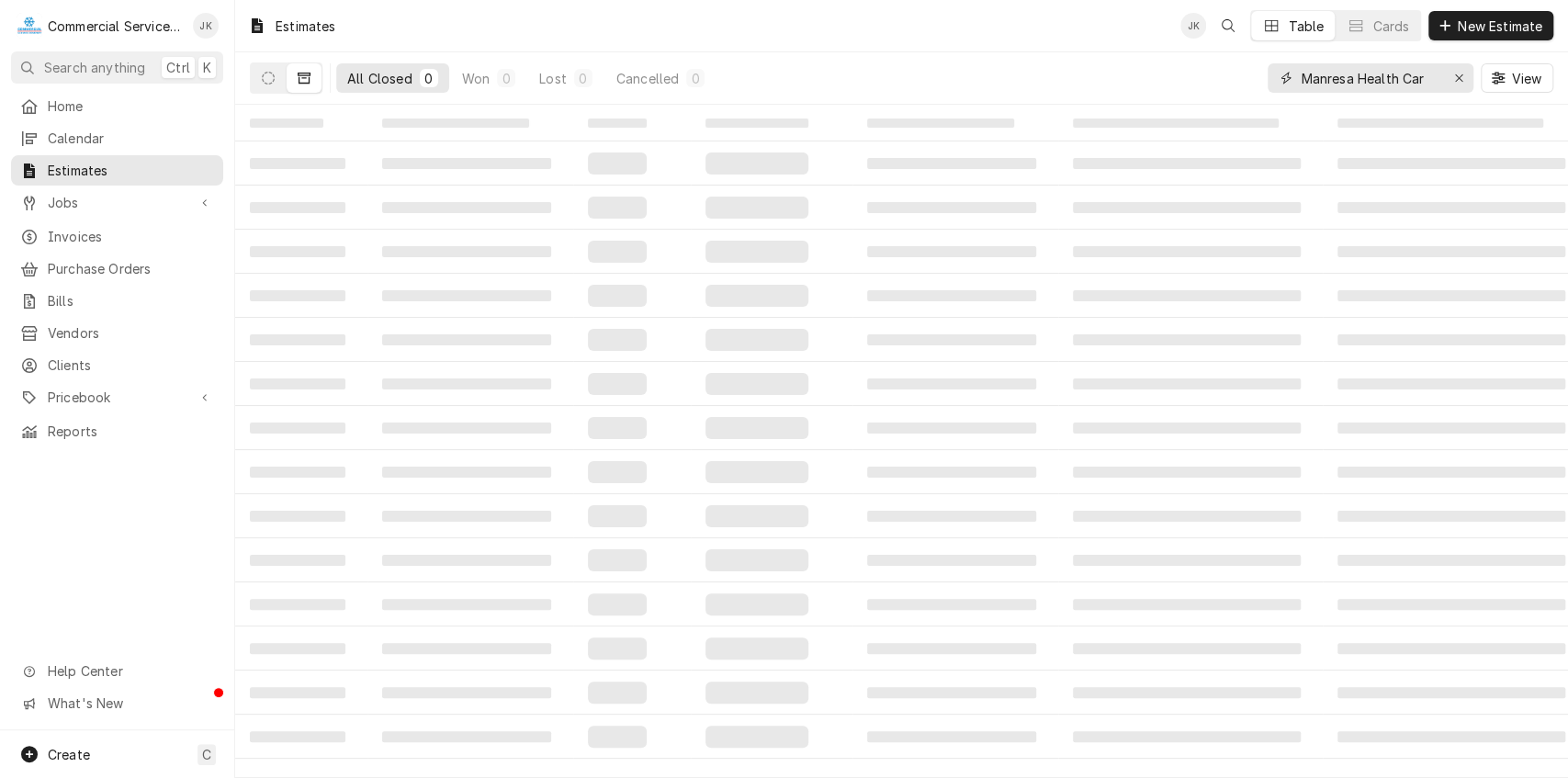
type input "Manresa Health Care"
